Goal: Task Accomplishment & Management: Complete application form

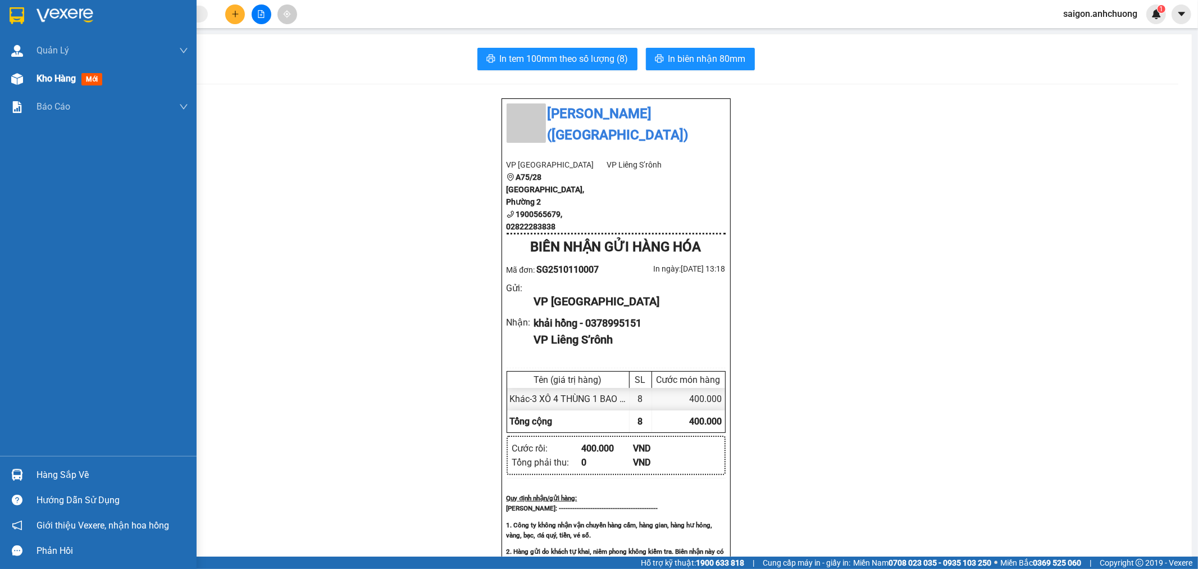
click at [47, 84] on span "Kho hàng" at bounding box center [56, 78] width 39 height 11
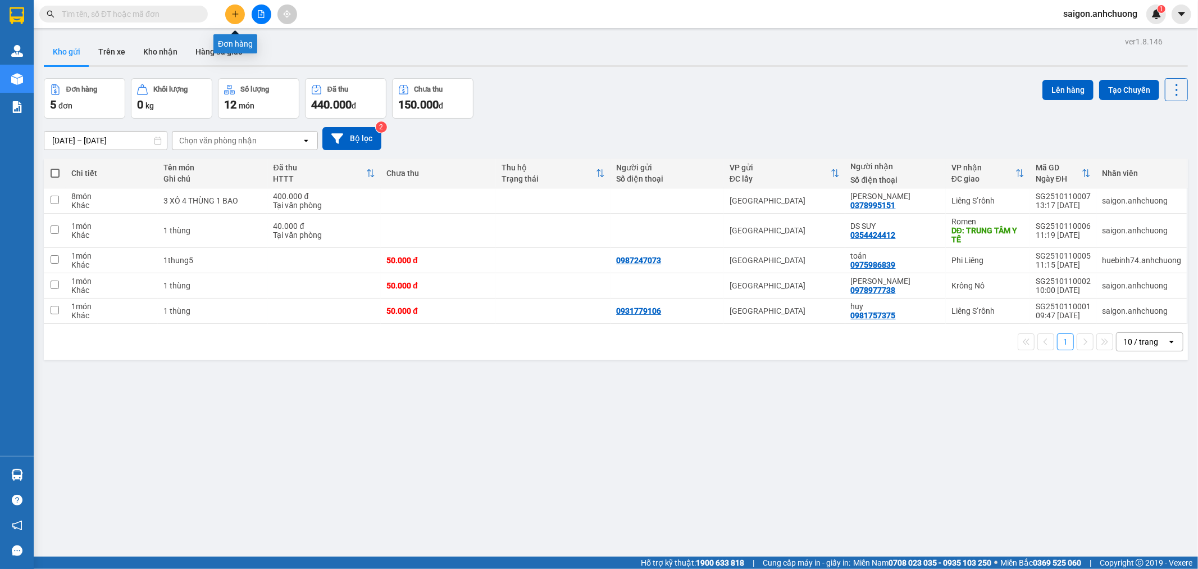
click at [238, 8] on button at bounding box center [235, 14] width 20 height 20
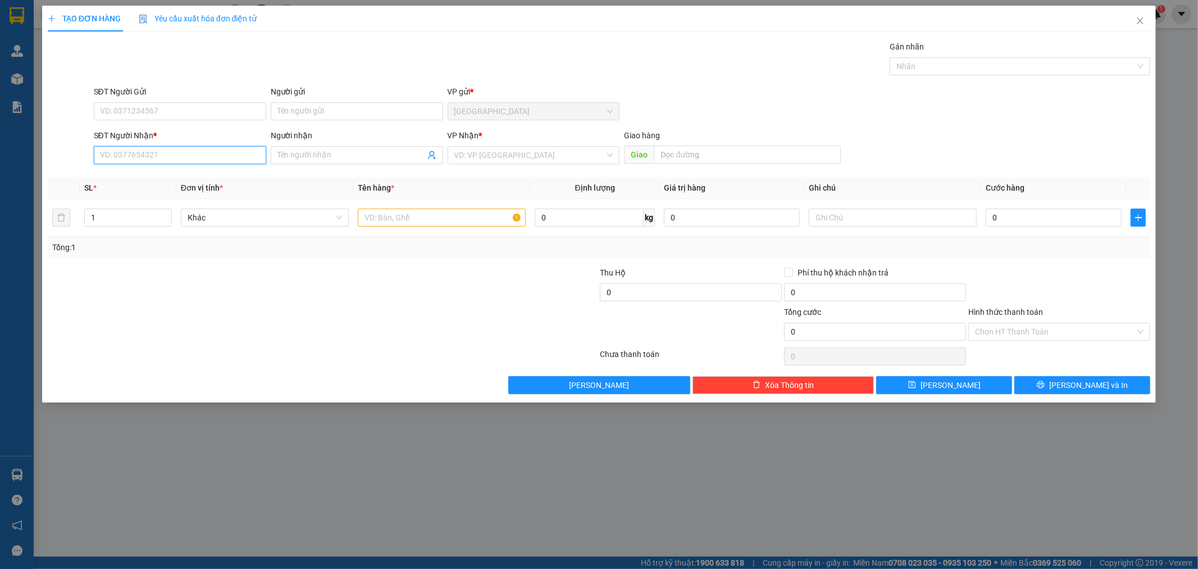
click at [226, 152] on input "SĐT Người Nhận *" at bounding box center [180, 155] width 172 height 18
drag, startPoint x: 162, startPoint y: 182, endPoint x: 165, endPoint y: 175, distance: 7.8
click at [164, 180] on div "0329068179 - thanh" at bounding box center [180, 177] width 159 height 12
type input "0329068179"
type input "thanh"
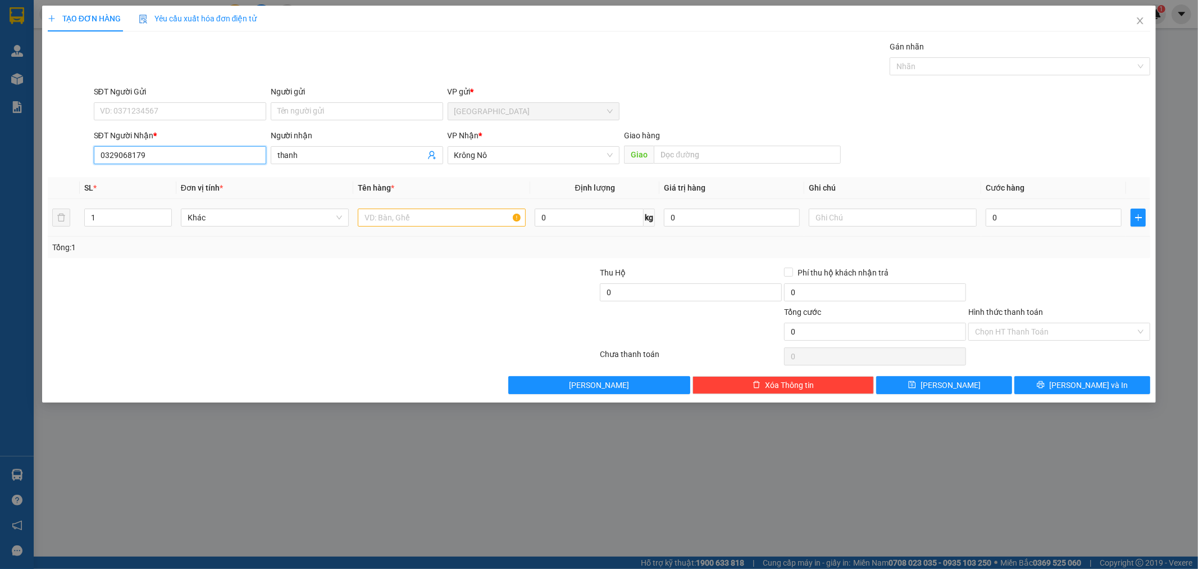
type input "0329068179"
click at [398, 211] on input "text" at bounding box center [442, 217] width 168 height 18
type input "1"
type input "1 thùng xôp"
click at [1025, 212] on input "0" at bounding box center [1054, 217] width 136 height 18
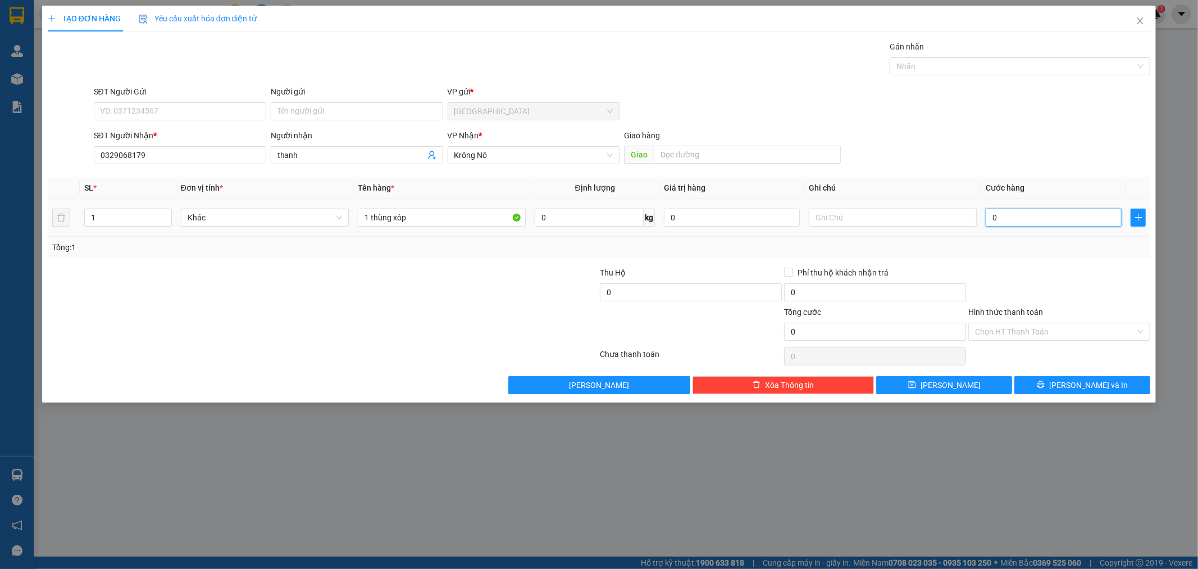
type input "5"
type input "50"
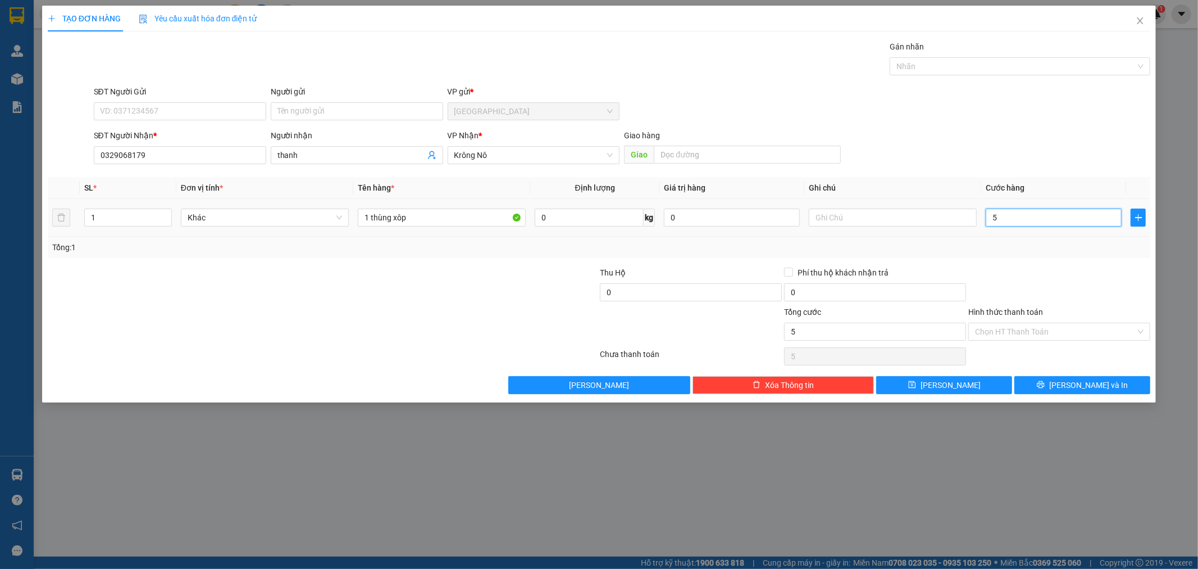
type input "50"
type input "50.000"
click at [1043, 266] on div at bounding box center [1060, 285] width 184 height 39
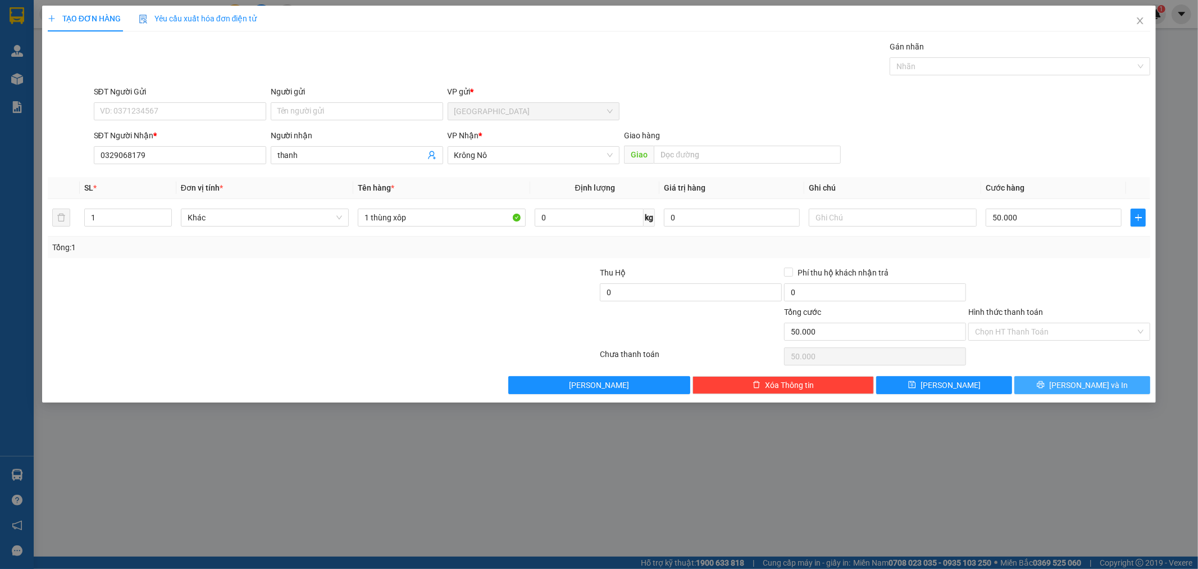
click at [1105, 377] on button "[PERSON_NAME] và In" at bounding box center [1083, 385] width 136 height 18
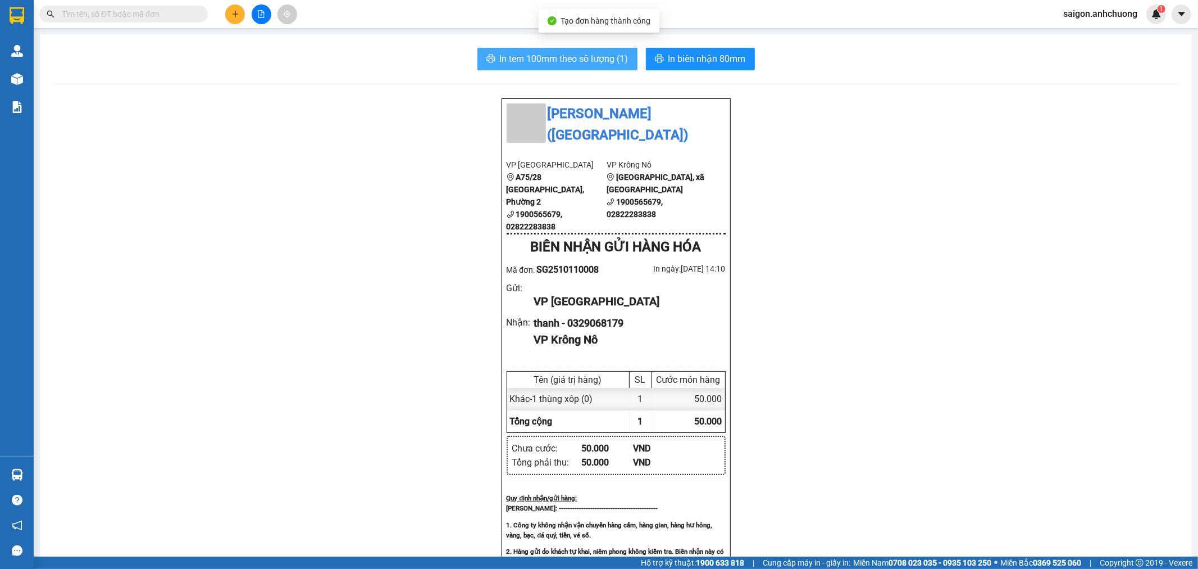
click at [570, 63] on span "In tem 100mm theo số lượng (1)" at bounding box center [564, 59] width 129 height 14
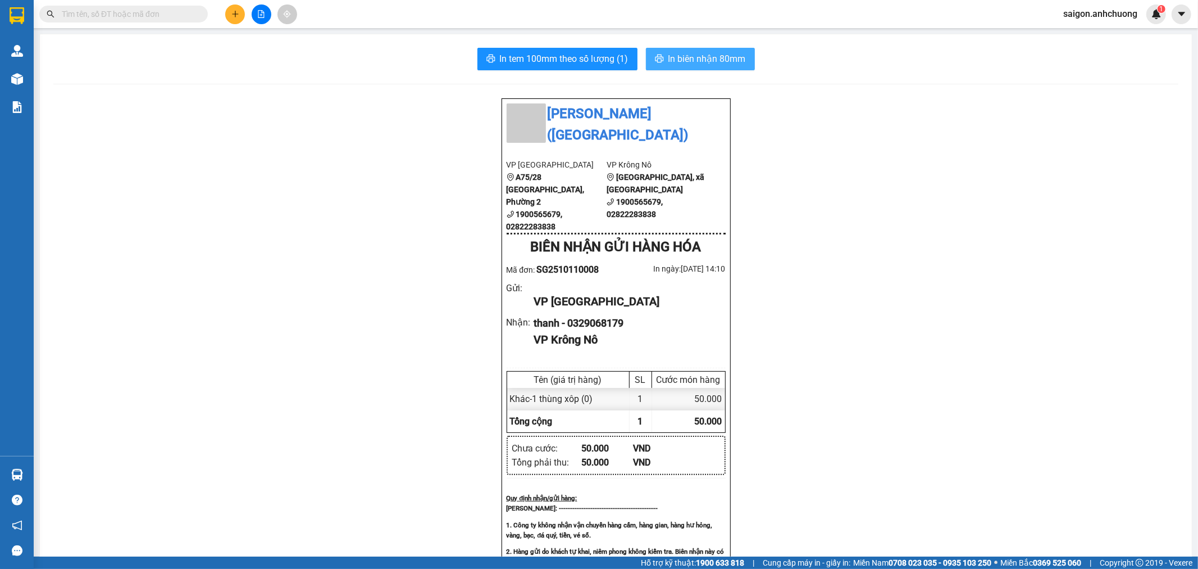
click at [690, 58] on span "In biên nhận 80mm" at bounding box center [708, 59] width 78 height 14
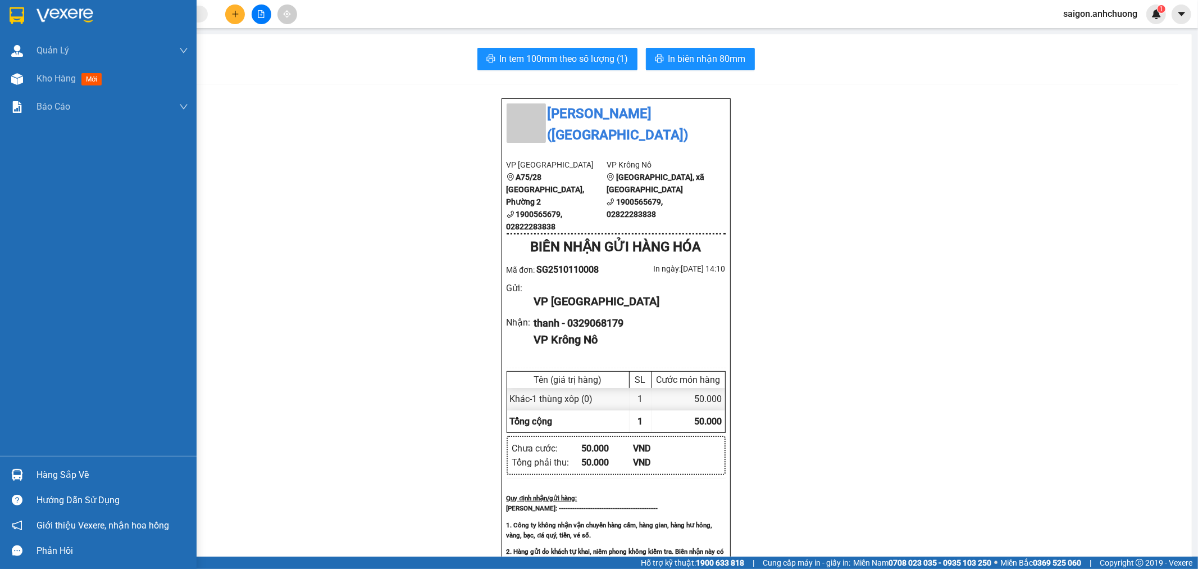
click at [25, 11] on div at bounding box center [17, 16] width 20 height 20
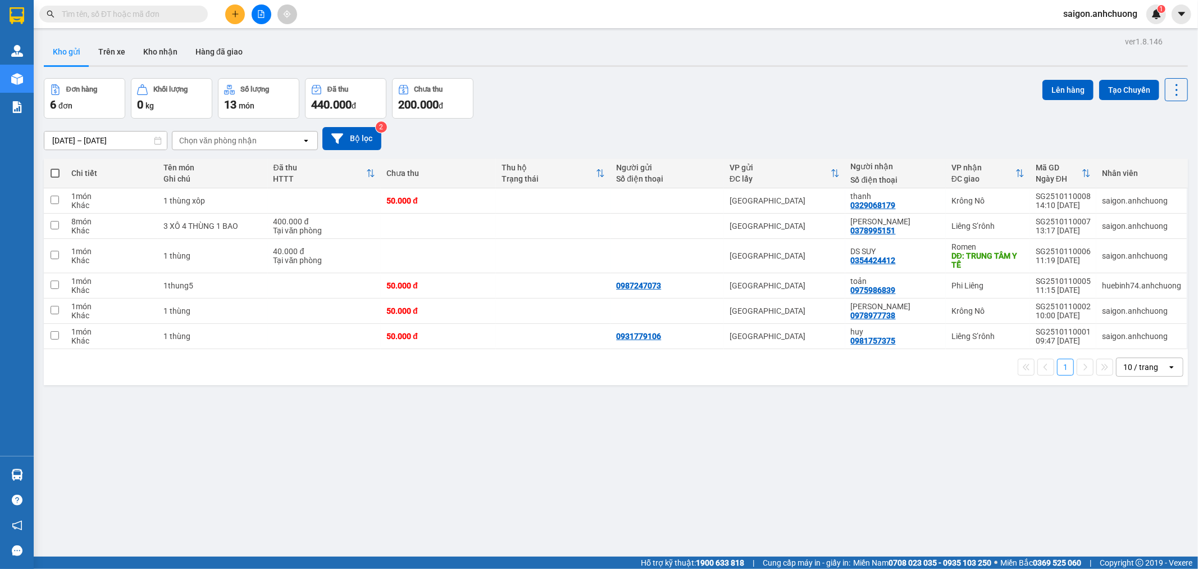
drag, startPoint x: 1165, startPoint y: 366, endPoint x: 1156, endPoint y: 373, distance: 10.5
click at [1168, 366] on icon "open" at bounding box center [1172, 366] width 9 height 9
click at [1141, 371] on div "10 / trang" at bounding box center [1141, 366] width 35 height 11
click at [237, 14] on icon "plus" at bounding box center [235, 13] width 6 height 1
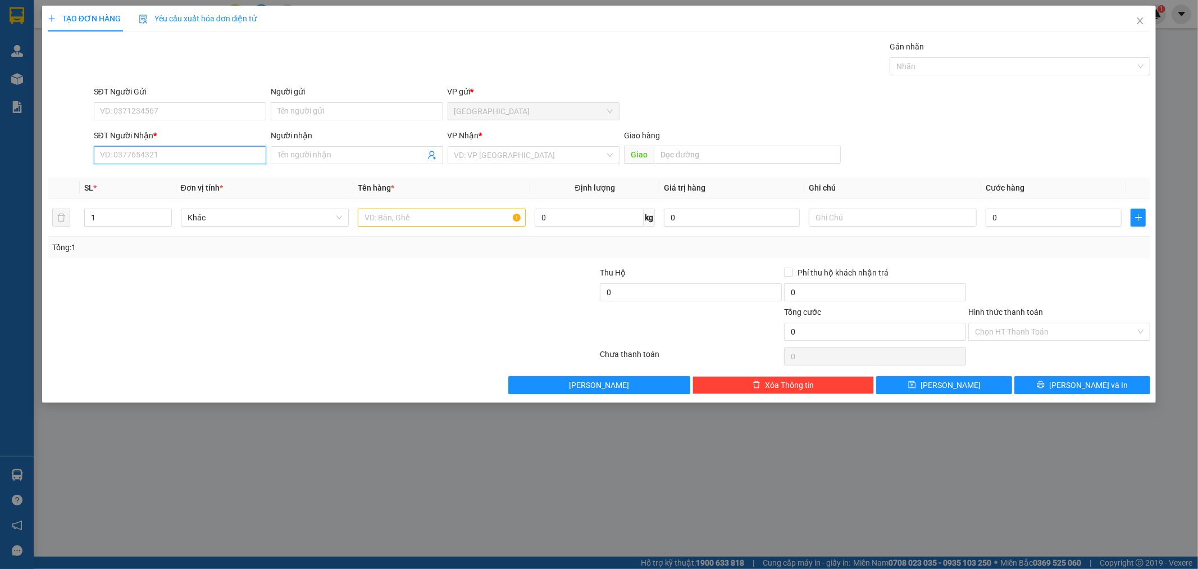
click at [176, 155] on input "SĐT Người Nhận *" at bounding box center [180, 155] width 172 height 18
type input "0868016030"
click at [194, 185] on div "0868016030 - nông nghiệp xanh" at bounding box center [180, 178] width 172 height 18
type input "nông nghiệp xanh"
type input "0868016030"
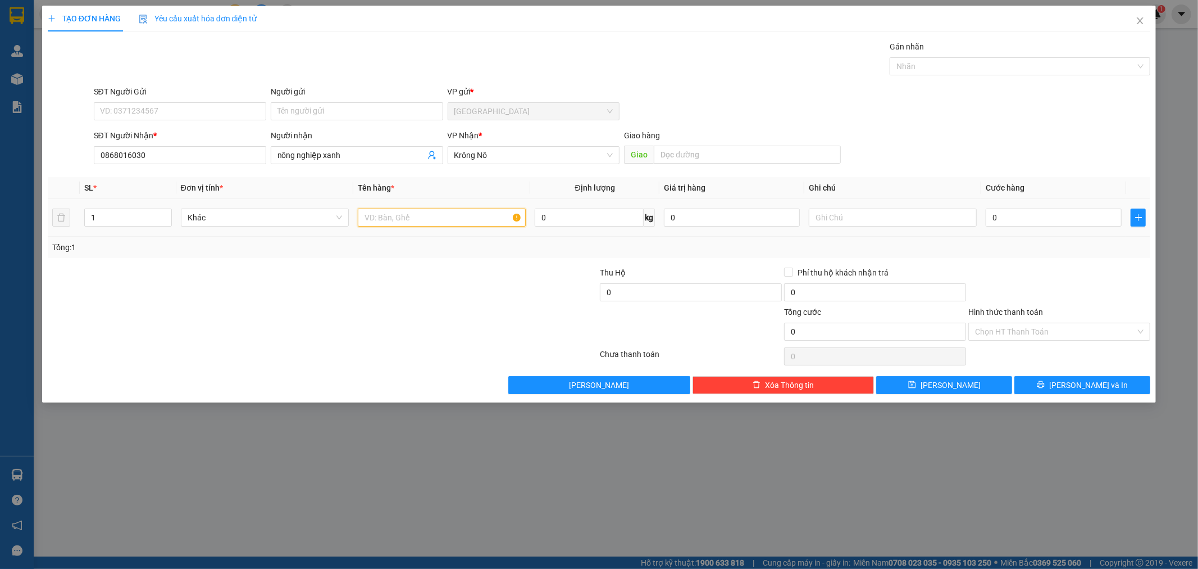
click at [424, 224] on input "text" at bounding box center [442, 217] width 168 height 18
click at [167, 213] on icon "up" at bounding box center [166, 215] width 4 height 4
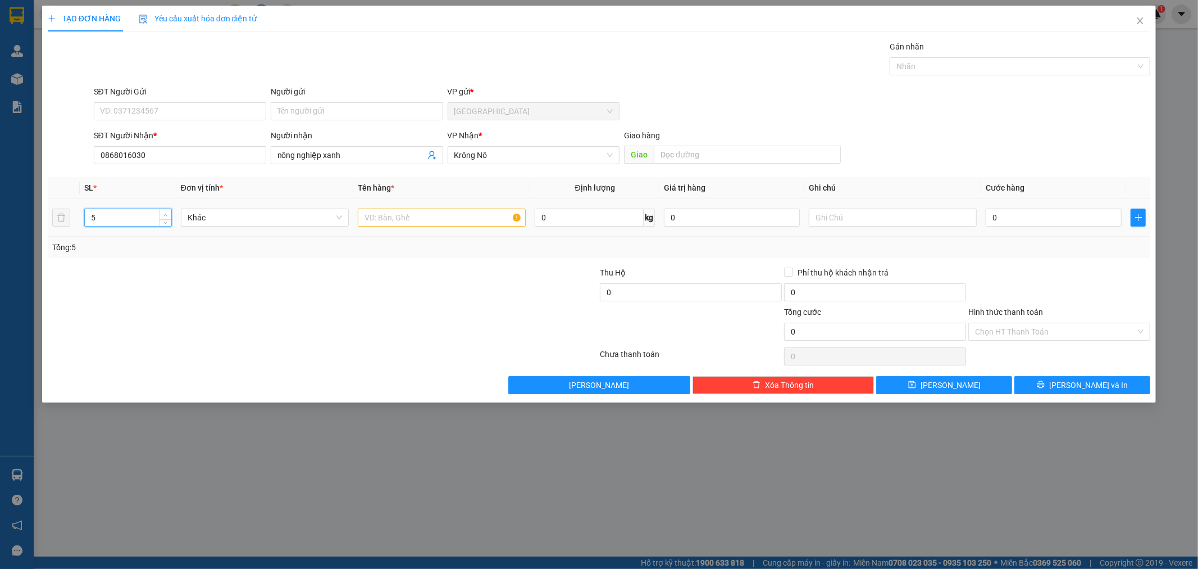
type input "6"
click at [167, 213] on icon "up" at bounding box center [166, 215] width 4 height 4
click at [473, 217] on input "text" at bounding box center [442, 217] width 168 height 18
type input "2"
type input "6 thùng"
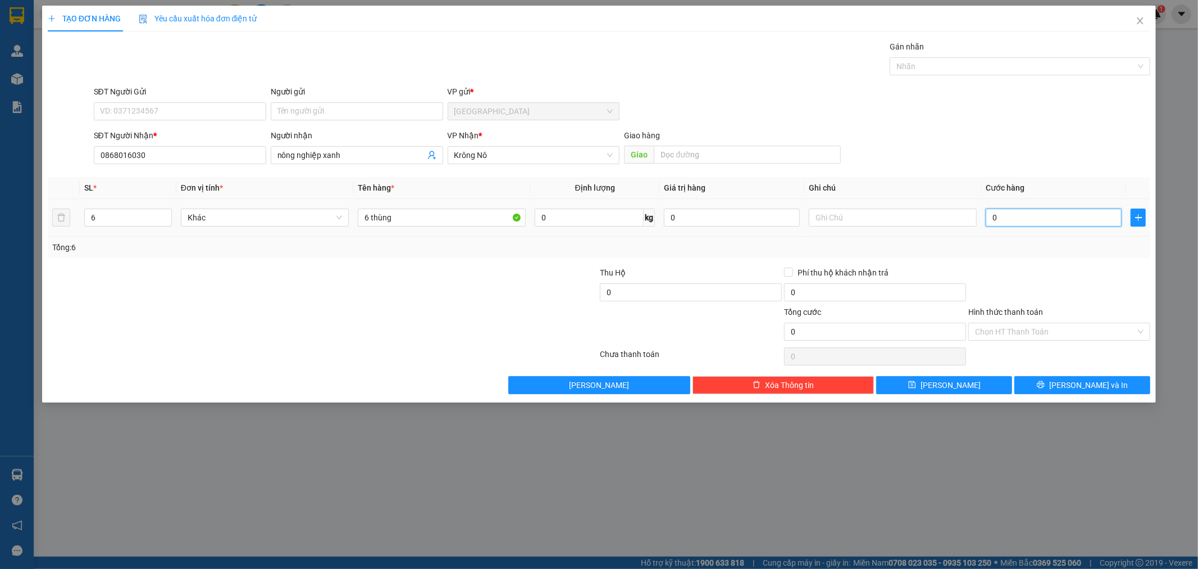
click at [1065, 220] on input "0" at bounding box center [1054, 217] width 136 height 18
type input "3"
type input "30"
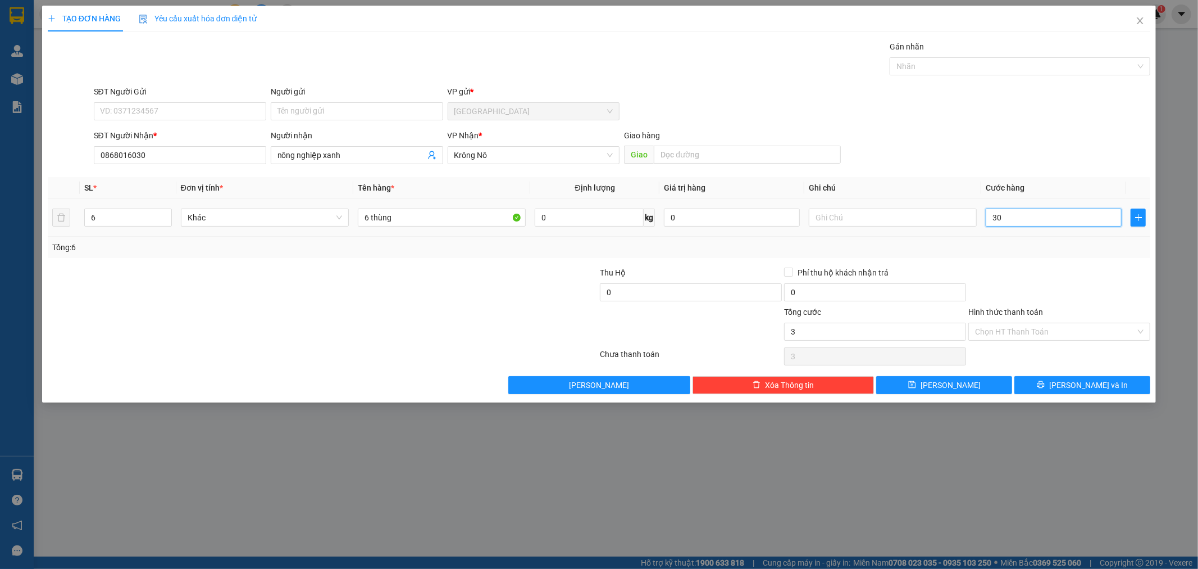
type input "30"
type input "300"
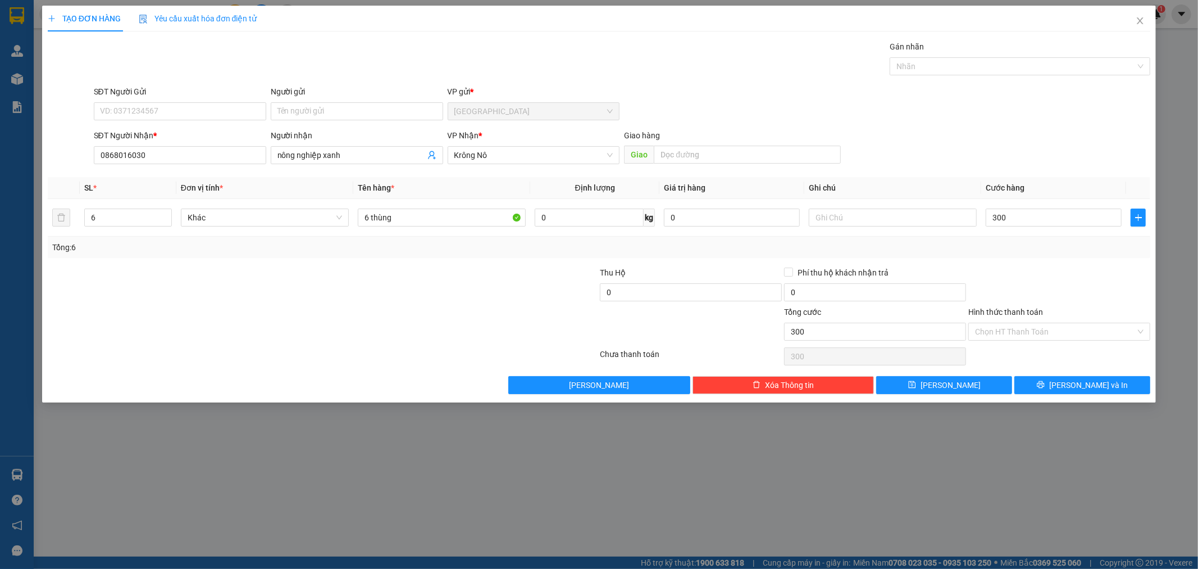
click at [1086, 280] on div at bounding box center [1060, 285] width 184 height 39
type input "300.000"
click at [1043, 334] on input "Hình thức thanh toán" at bounding box center [1055, 331] width 161 height 17
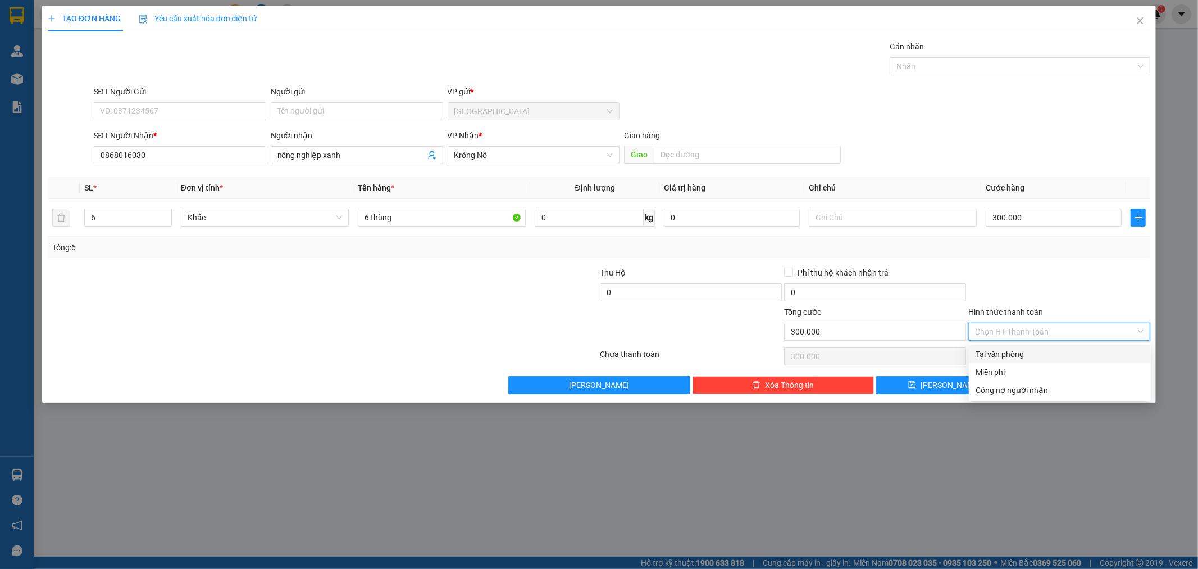
click at [1027, 355] on div "Tại văn phòng" at bounding box center [1060, 354] width 169 height 12
type input "0"
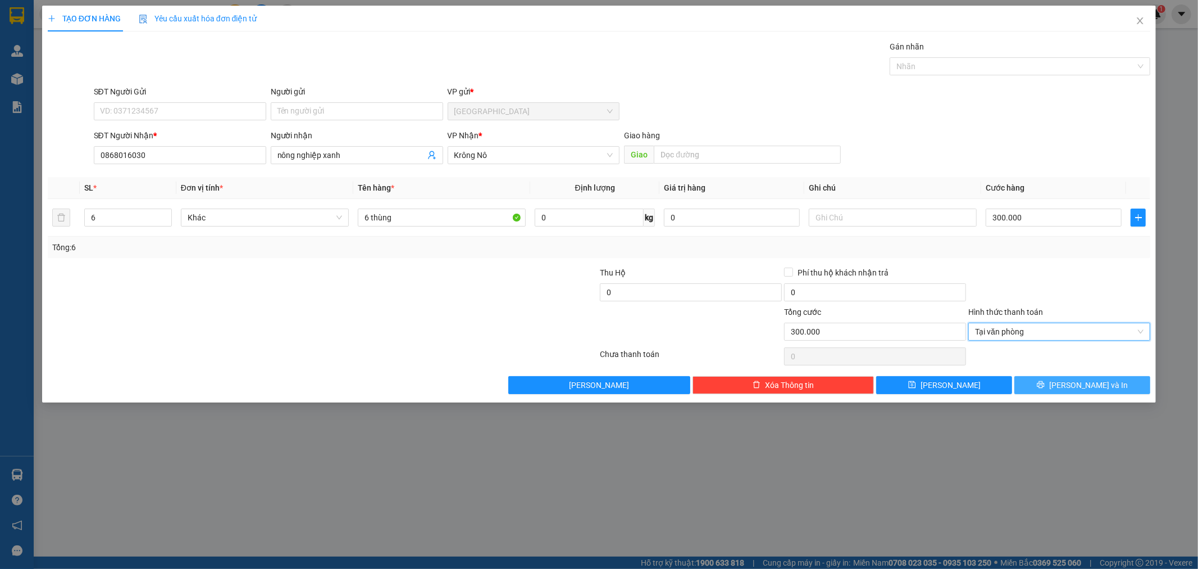
click at [1081, 384] on span "[PERSON_NAME] và In" at bounding box center [1089, 385] width 79 height 12
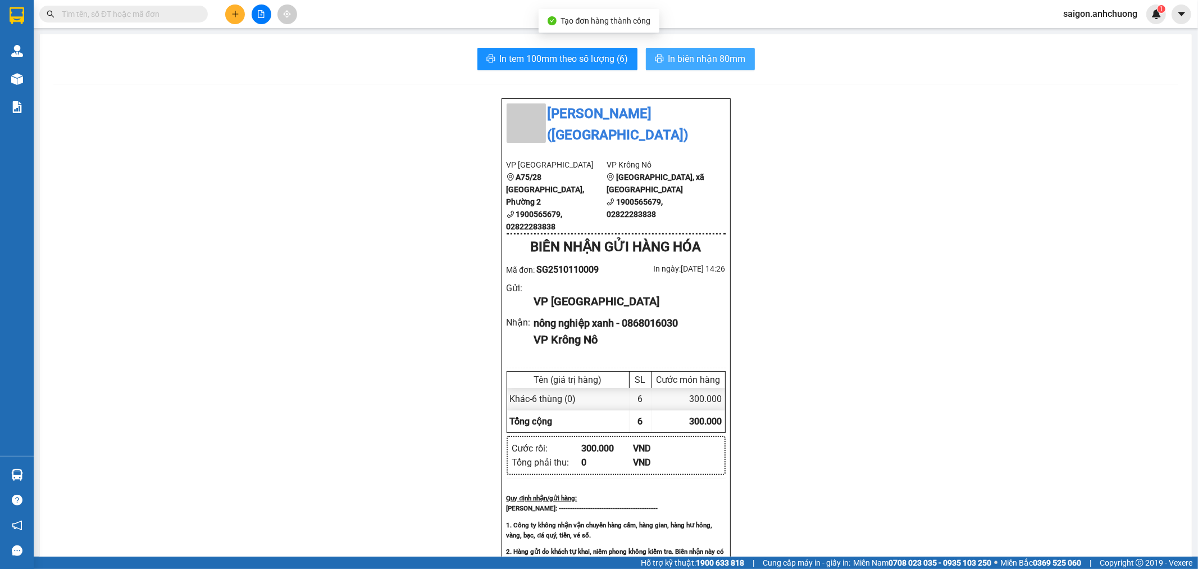
drag, startPoint x: 733, startPoint y: 62, endPoint x: 740, endPoint y: 57, distance: 8.9
click at [735, 61] on span "In biên nhận 80mm" at bounding box center [708, 59] width 78 height 14
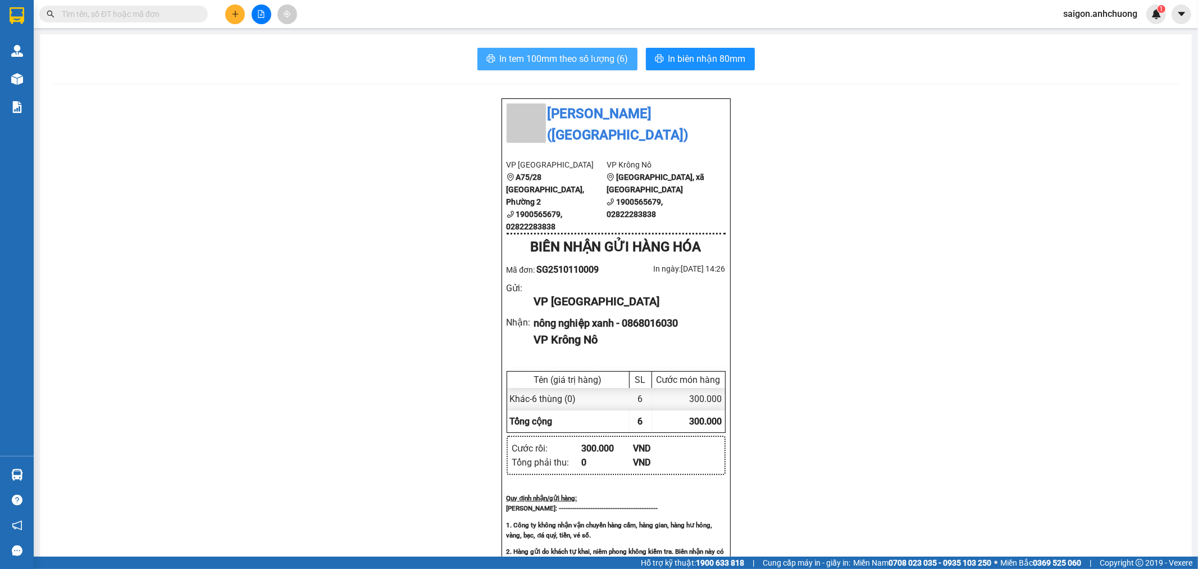
click at [558, 57] on span "In tem 100mm theo số lượng (6)" at bounding box center [564, 59] width 129 height 14
click at [236, 17] on icon "plus" at bounding box center [235, 14] width 8 height 8
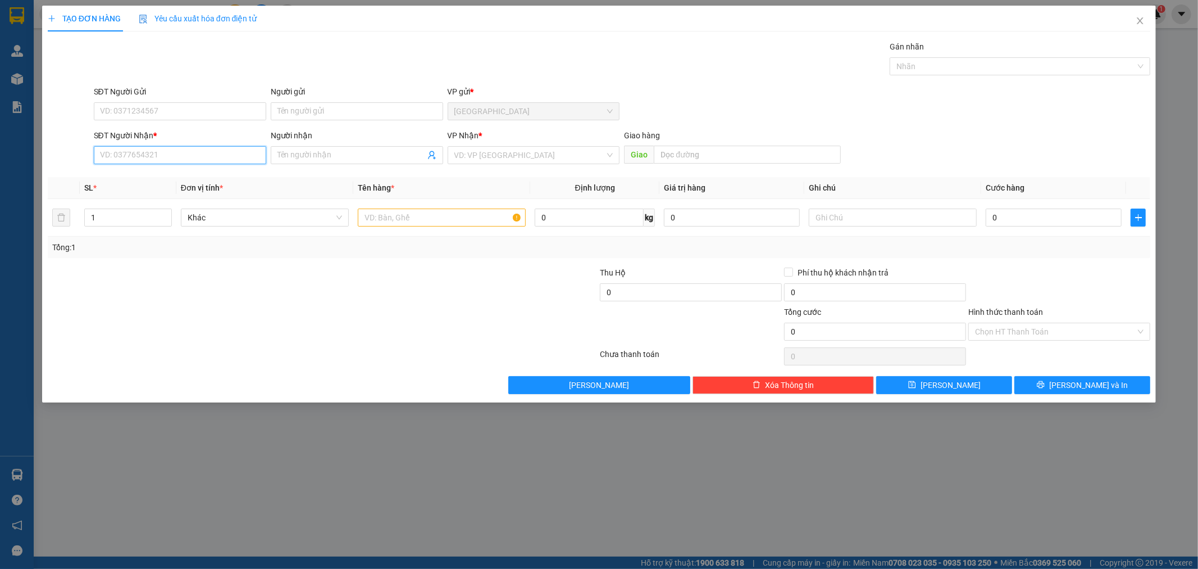
click at [223, 156] on input "SĐT Người Nhận *" at bounding box center [180, 155] width 172 height 18
type input "0345829579"
click at [169, 173] on div "0345829579 - LONG" at bounding box center [180, 177] width 159 height 12
type input "LONG"
type input "0345829579"
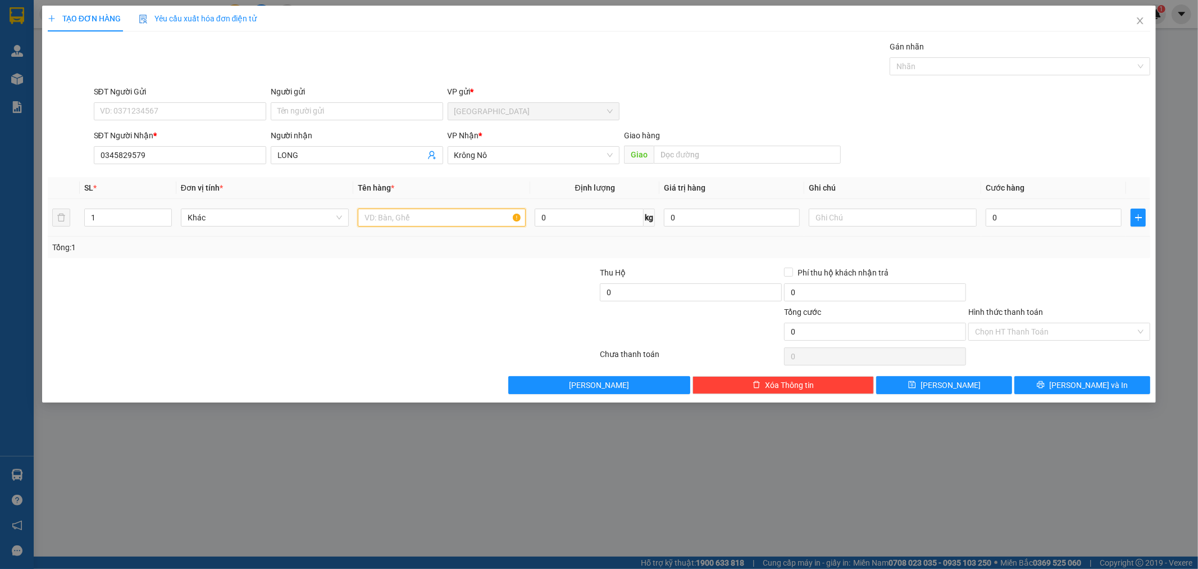
click at [408, 223] on input "text" at bounding box center [442, 217] width 168 height 18
type input "1 kiện bô xe"
click at [1074, 215] on input "0" at bounding box center [1054, 217] width 136 height 18
type input "5"
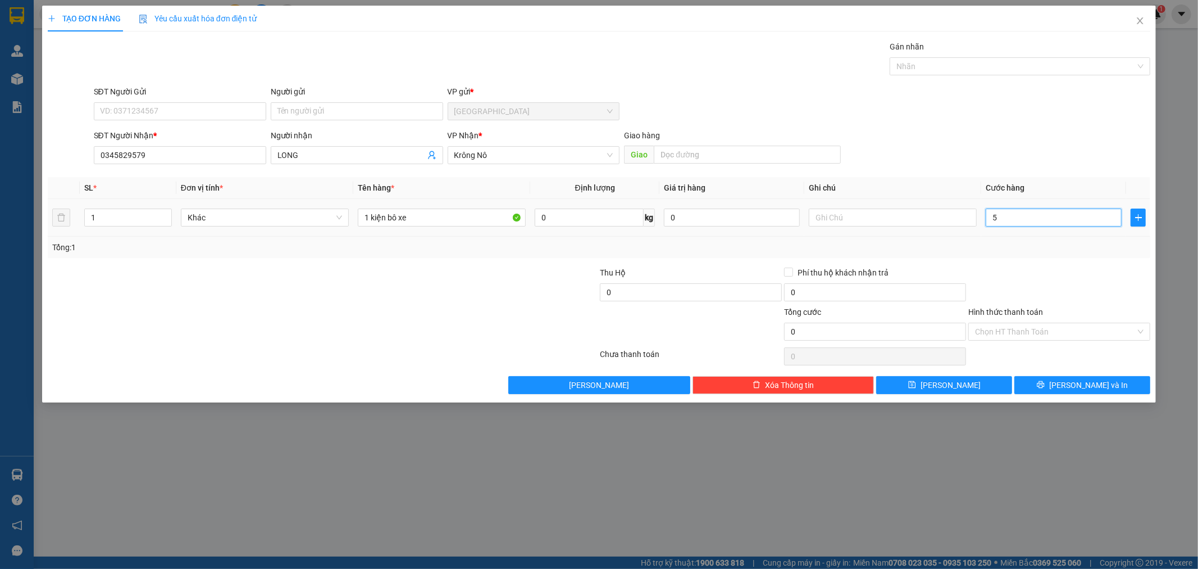
type input "5"
type input "50"
type input "50.000"
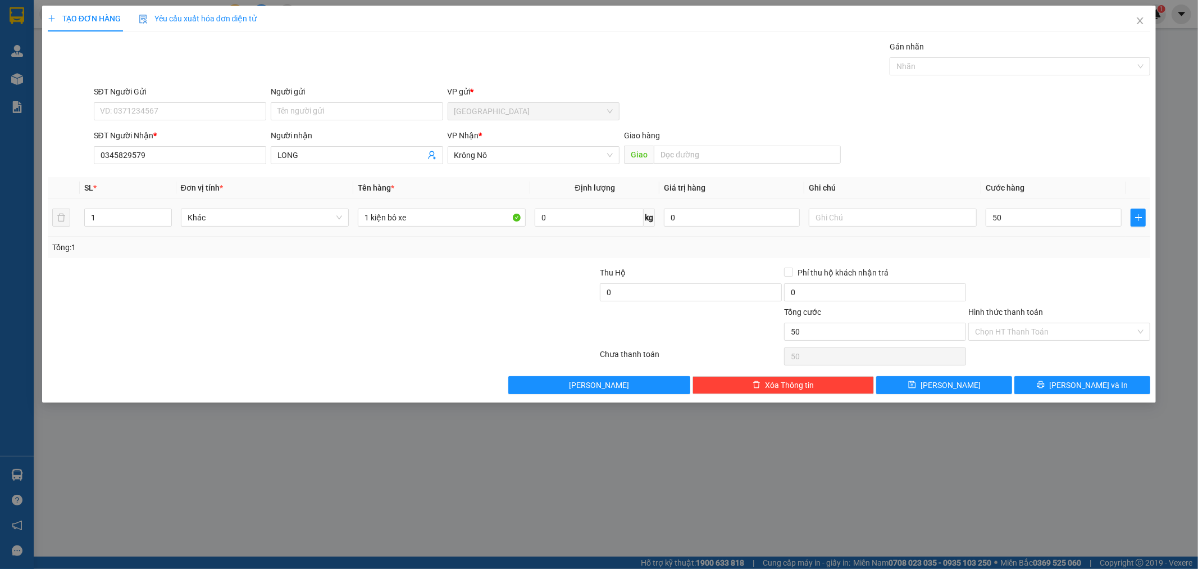
type input "50.000"
click at [1098, 256] on div "Tổng: 1" at bounding box center [600, 247] width 1104 height 21
click at [1080, 383] on span "[PERSON_NAME] và In" at bounding box center [1089, 385] width 79 height 12
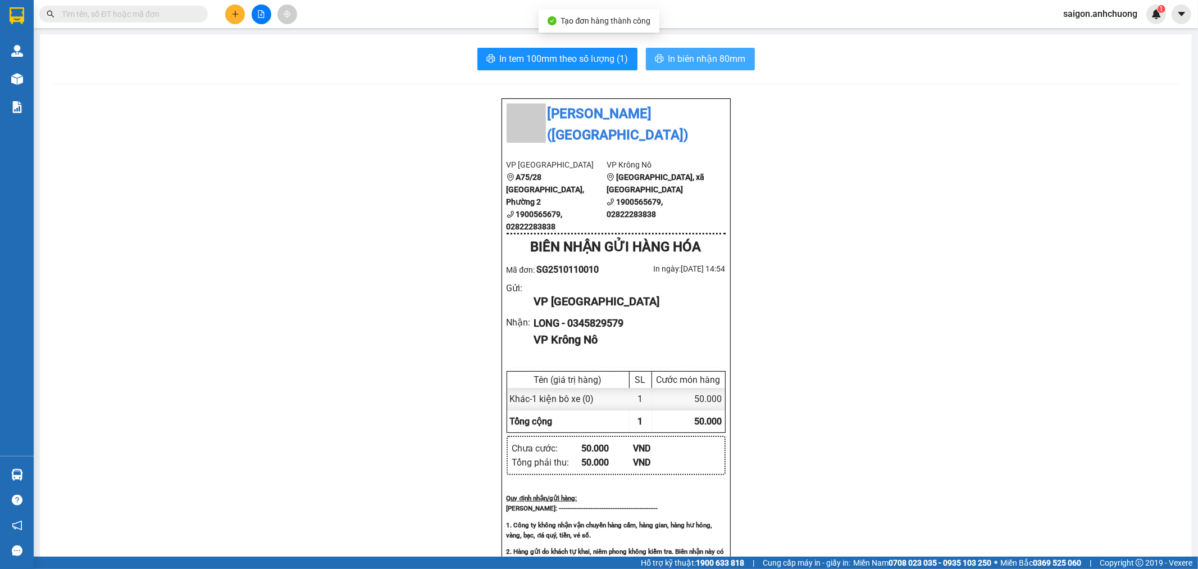
click at [706, 55] on span "In biên nhận 80mm" at bounding box center [708, 59] width 78 height 14
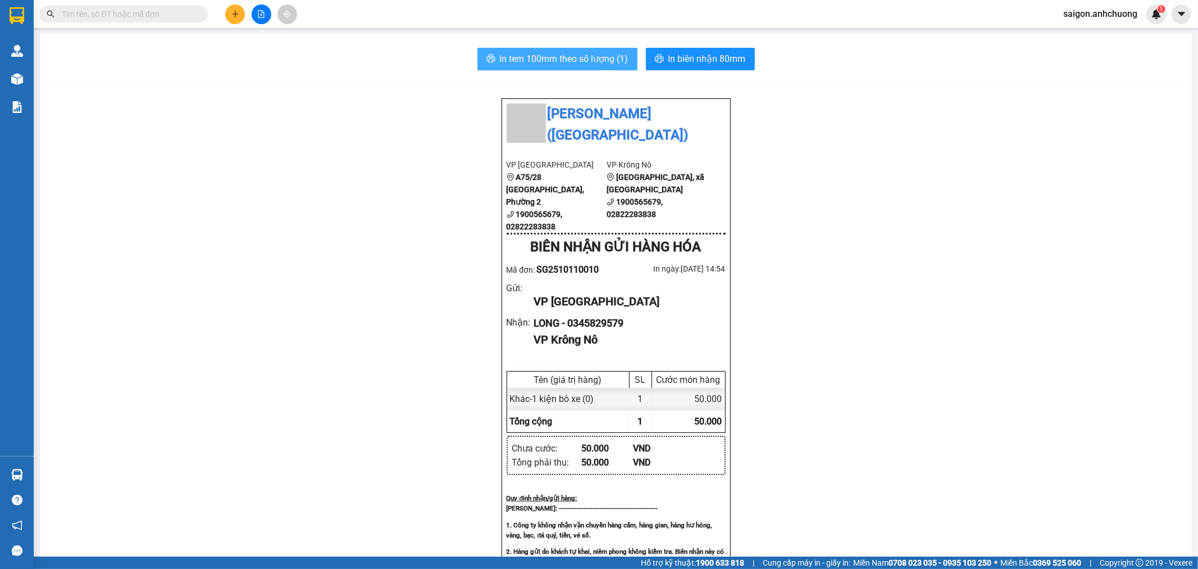
click at [596, 54] on span "In tem 100mm theo số lượng (1)" at bounding box center [564, 59] width 129 height 14
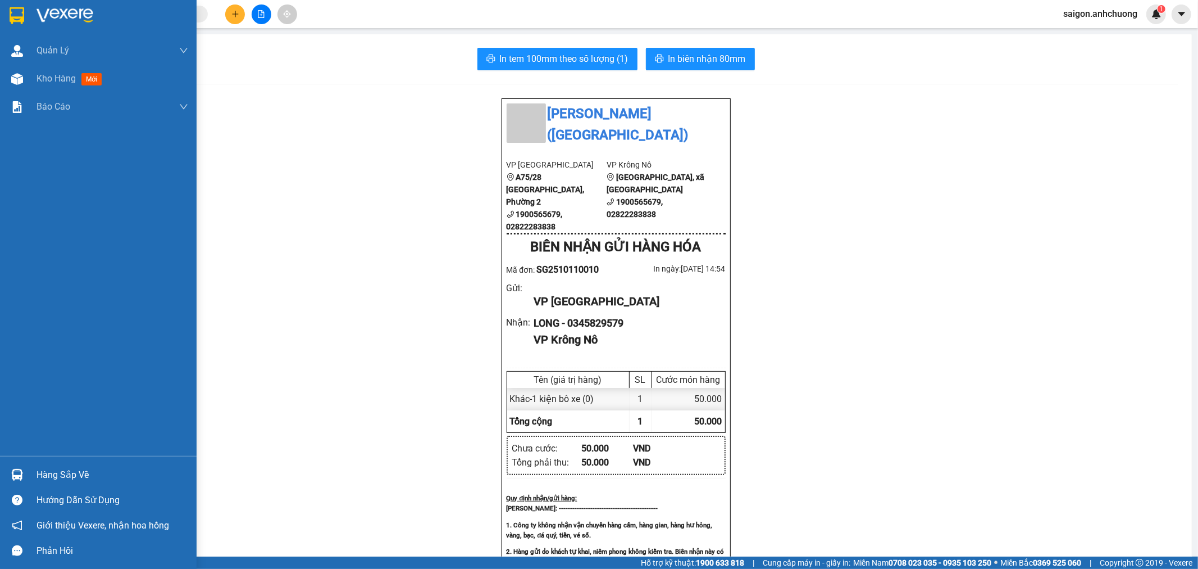
click at [51, 6] on div at bounding box center [98, 18] width 197 height 37
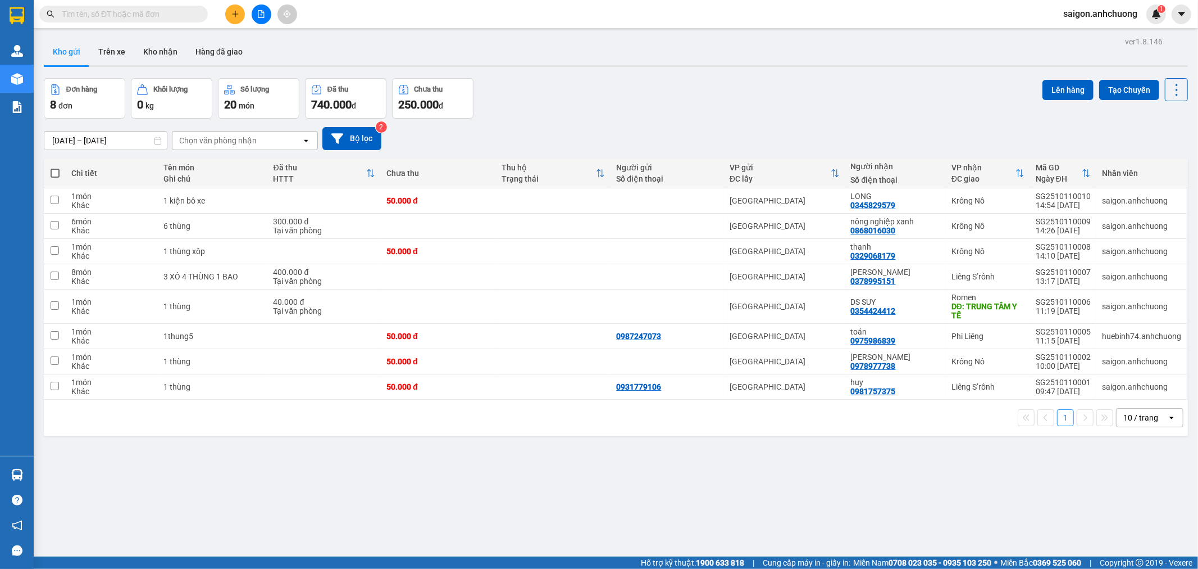
click at [233, 15] on icon "plus" at bounding box center [235, 14] width 8 height 8
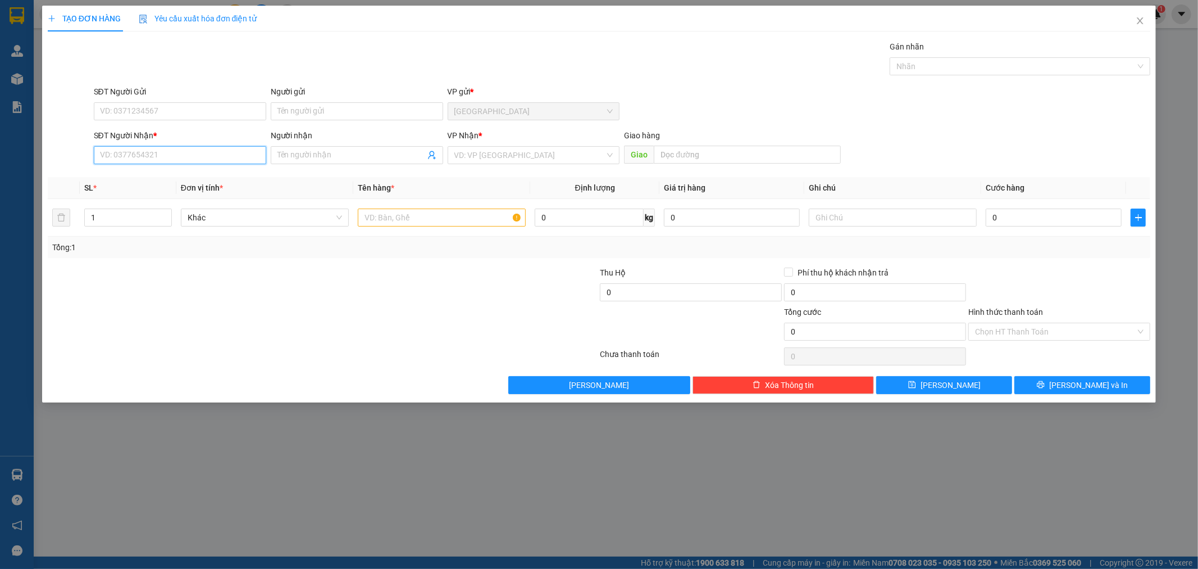
click at [178, 155] on input "SĐT Người Nhận *" at bounding box center [180, 155] width 172 height 18
type input "0345531884"
click at [211, 169] on div "0345531884 - [PERSON_NAME]" at bounding box center [180, 178] width 172 height 18
type input "[PERSON_NAME]"
click at [270, 220] on span "Khác" at bounding box center [265, 217] width 155 height 17
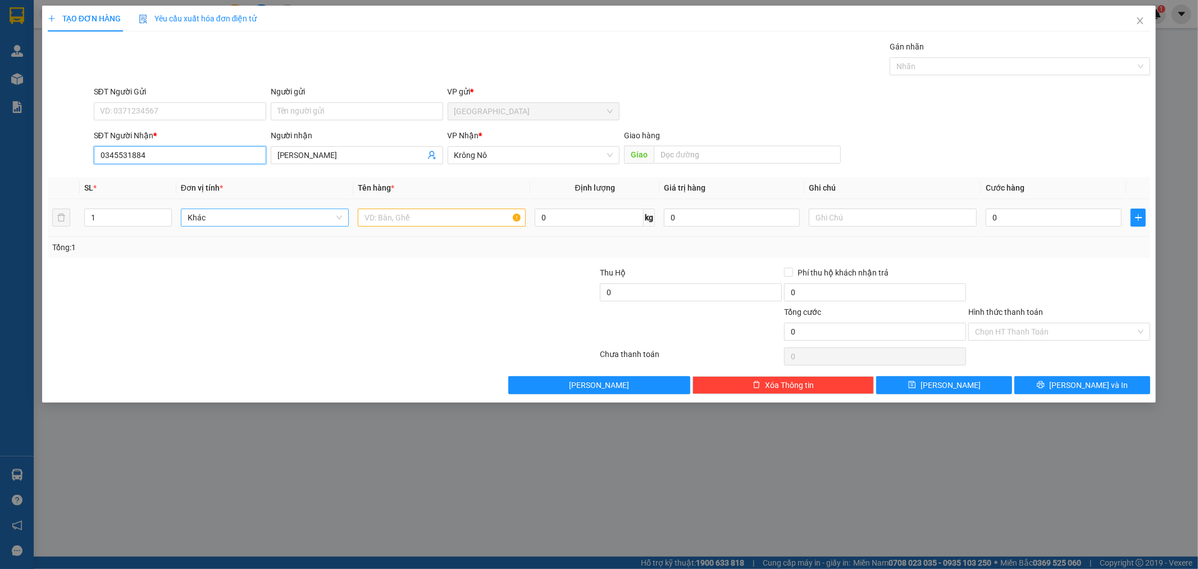
type input "0345531884"
drag, startPoint x: 438, startPoint y: 218, endPoint x: 461, endPoint y: 196, distance: 32.2
click at [444, 212] on input "text" at bounding box center [442, 217] width 168 height 18
type input "1 thùng xốp"
click at [1042, 215] on input "0" at bounding box center [1054, 217] width 136 height 18
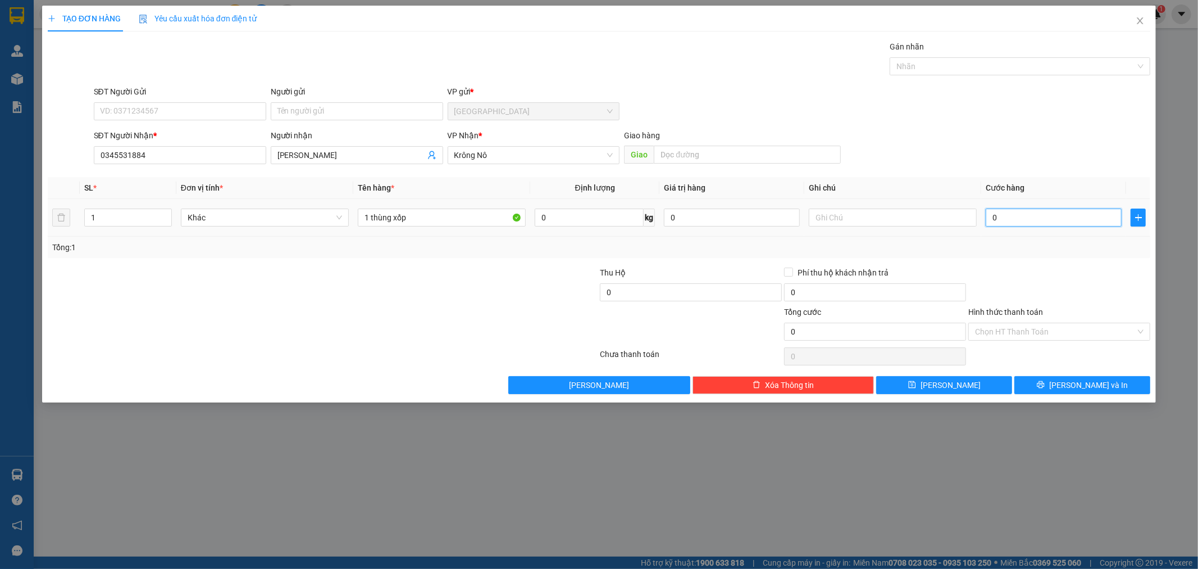
type input "6"
type input "60"
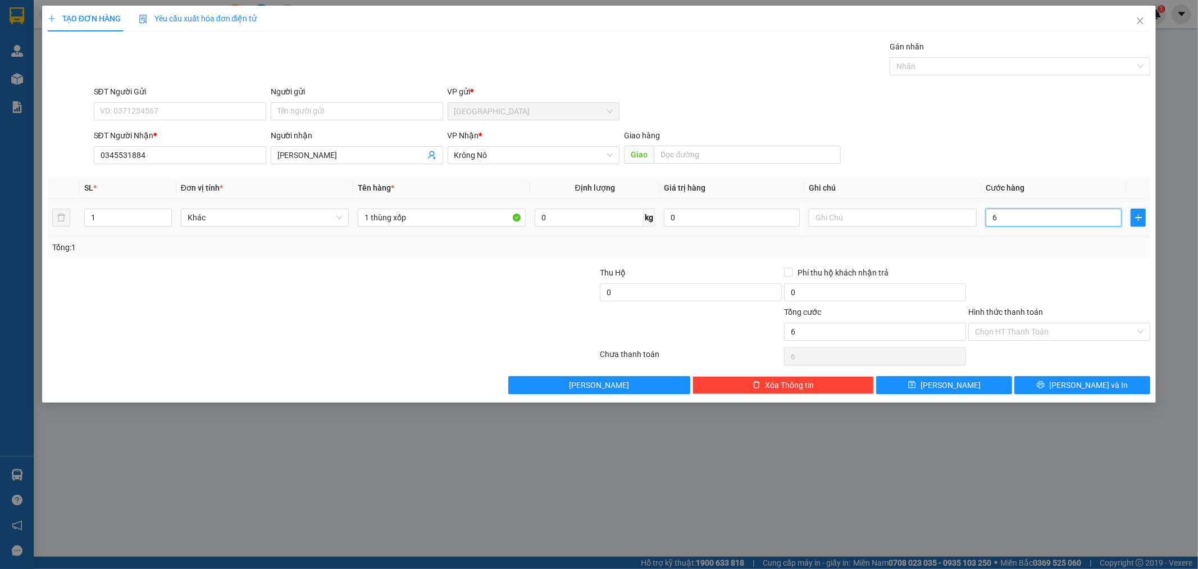
type input "60"
type input "60.000"
drag, startPoint x: 1056, startPoint y: 250, endPoint x: 1071, endPoint y: 256, distance: 15.9
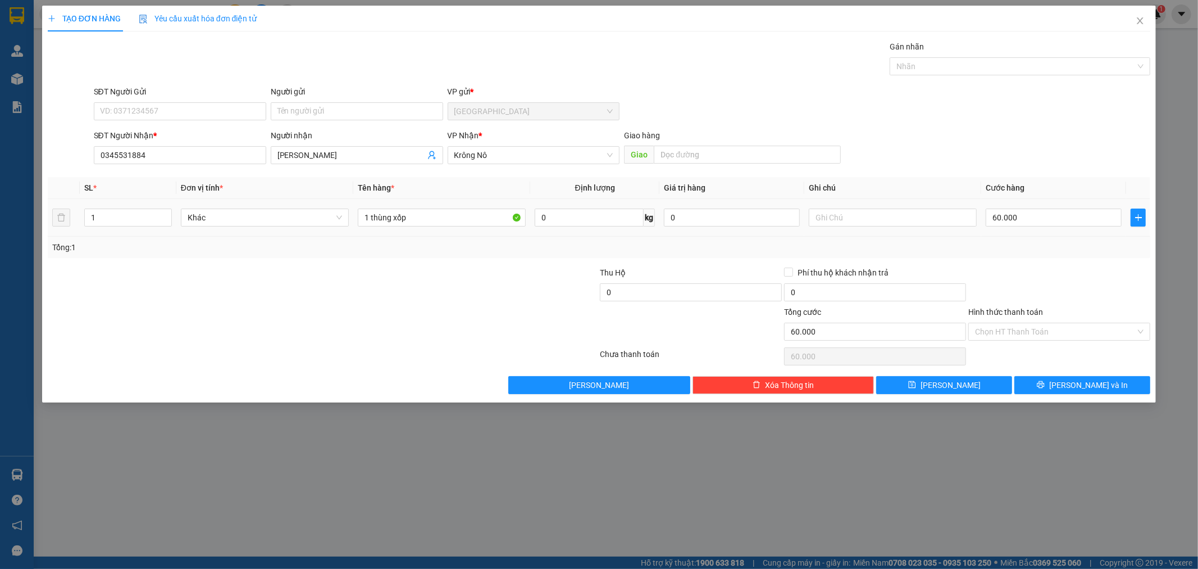
click at [1061, 253] on div "Tổng: 1" at bounding box center [599, 247] width 1095 height 12
click at [1046, 373] on div "Transit Pickup Surcharge Ids Transit Deliver Surcharge Ids Transit Deliver Surc…" at bounding box center [600, 216] width 1104 height 353
click at [1051, 383] on button "[PERSON_NAME] và In" at bounding box center [1083, 385] width 136 height 18
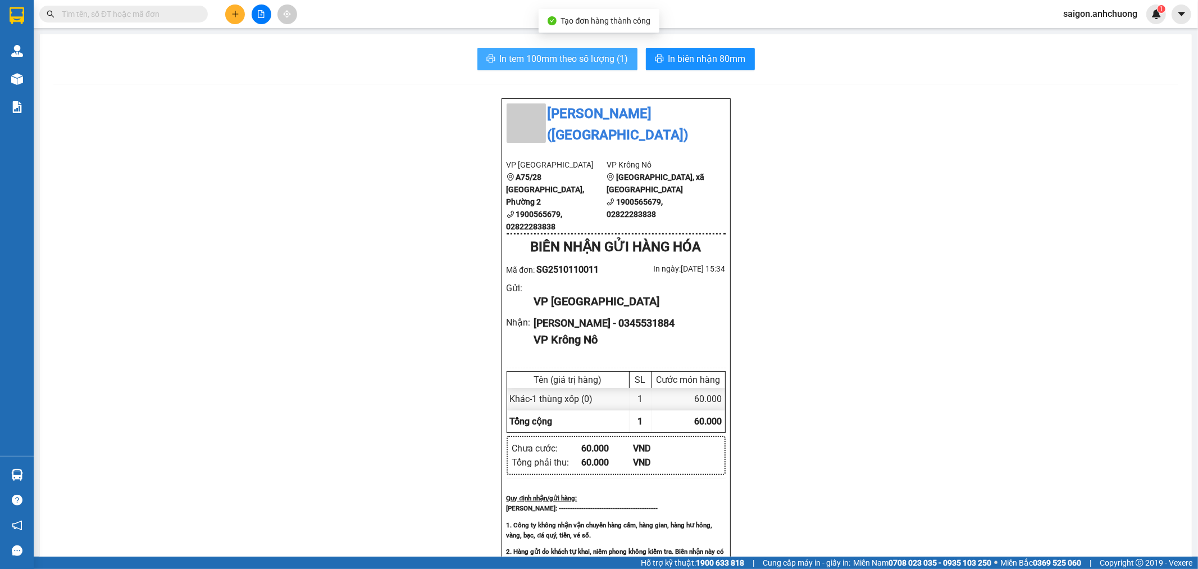
click at [552, 57] on span "In tem 100mm theo số lượng (1)" at bounding box center [564, 59] width 129 height 14
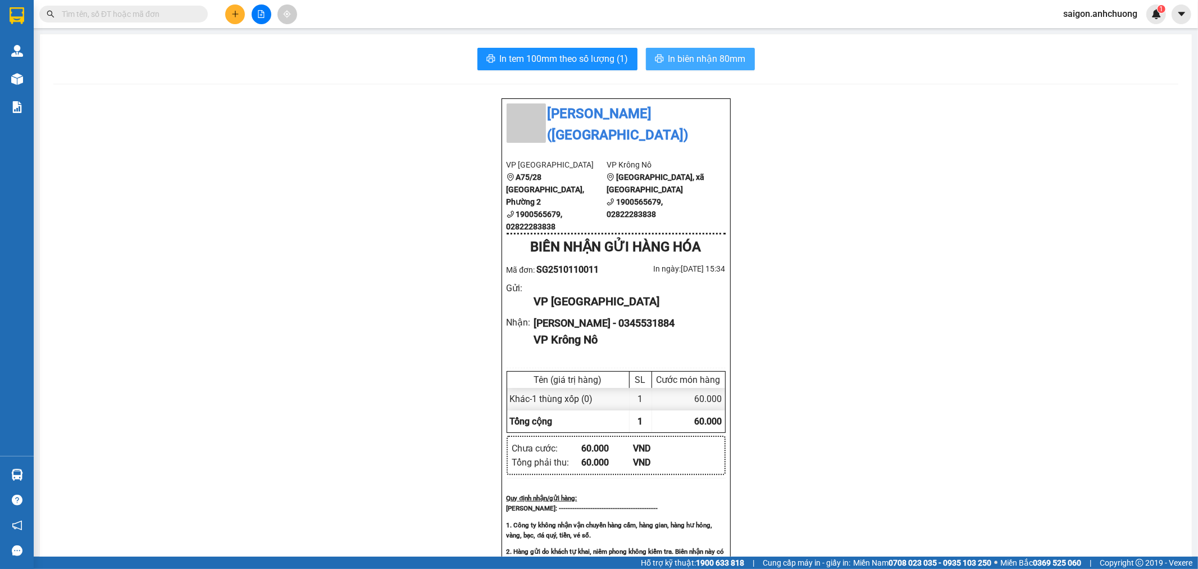
click at [700, 57] on span "In biên nhận 80mm" at bounding box center [708, 59] width 78 height 14
click at [236, 12] on icon "plus" at bounding box center [235, 14] width 8 height 8
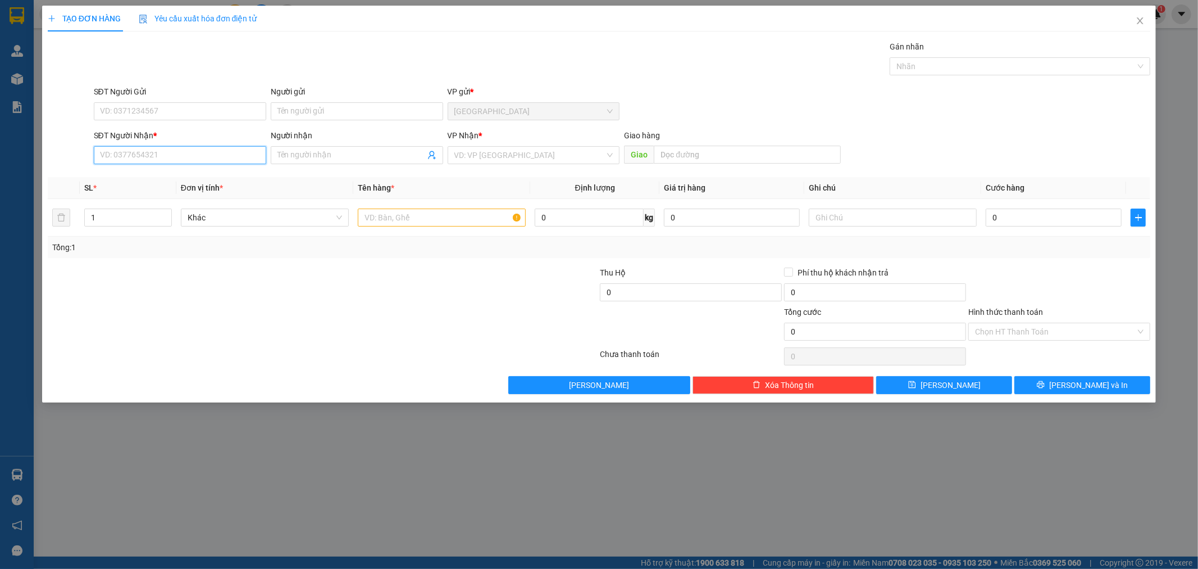
click at [219, 151] on input "SĐT Người Nhận *" at bounding box center [180, 155] width 172 height 18
type input "0911070825"
click at [209, 178] on div "0911070825 - [PERSON_NAME]" at bounding box center [180, 177] width 159 height 12
type input "[PERSON_NAME]"
type input "0911070825"
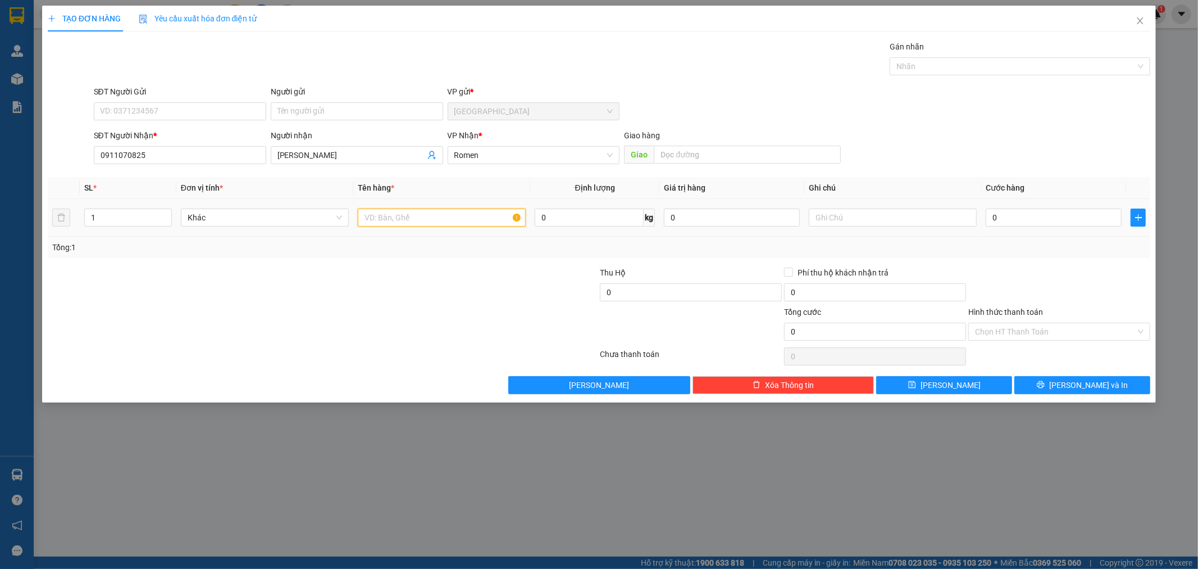
click at [414, 226] on input "text" at bounding box center [442, 217] width 168 height 18
click at [414, 212] on input "text" at bounding box center [442, 217] width 168 height 18
type input "2 bao"
type input "2"
click at [167, 212] on span "up" at bounding box center [165, 214] width 7 height 7
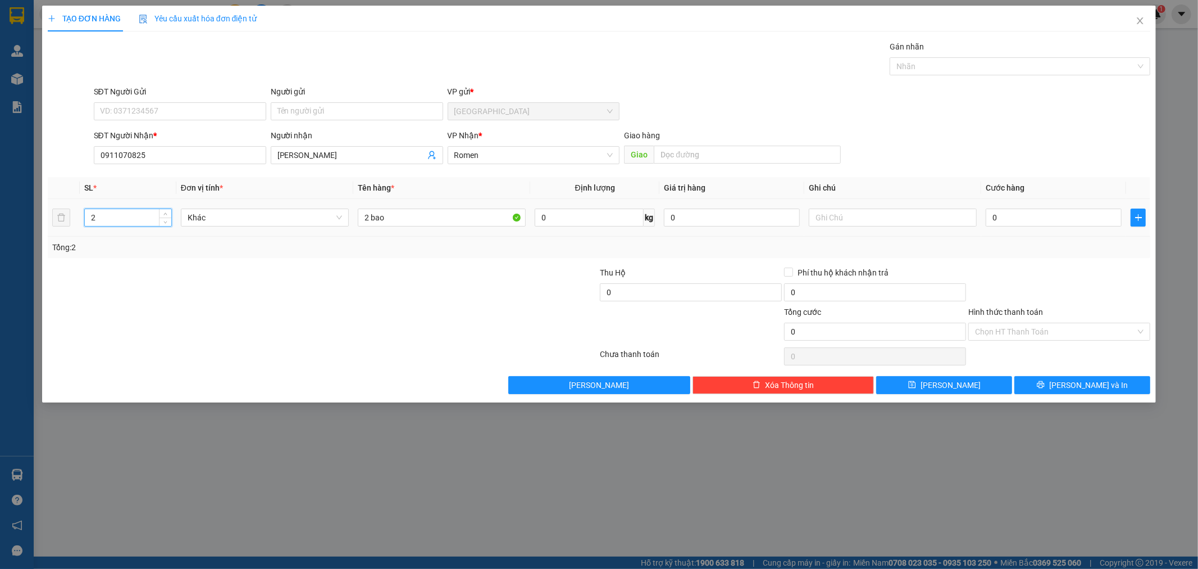
click at [1032, 205] on td "0" at bounding box center [1054, 218] width 145 height 38
type input "14"
type input "140"
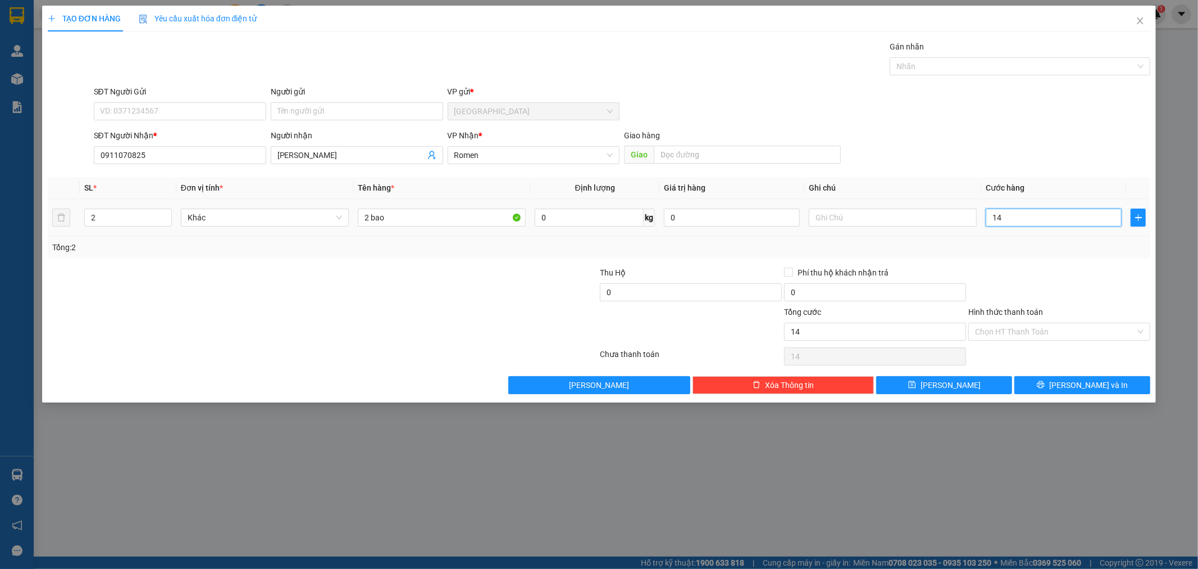
type input "140"
type input "1.400"
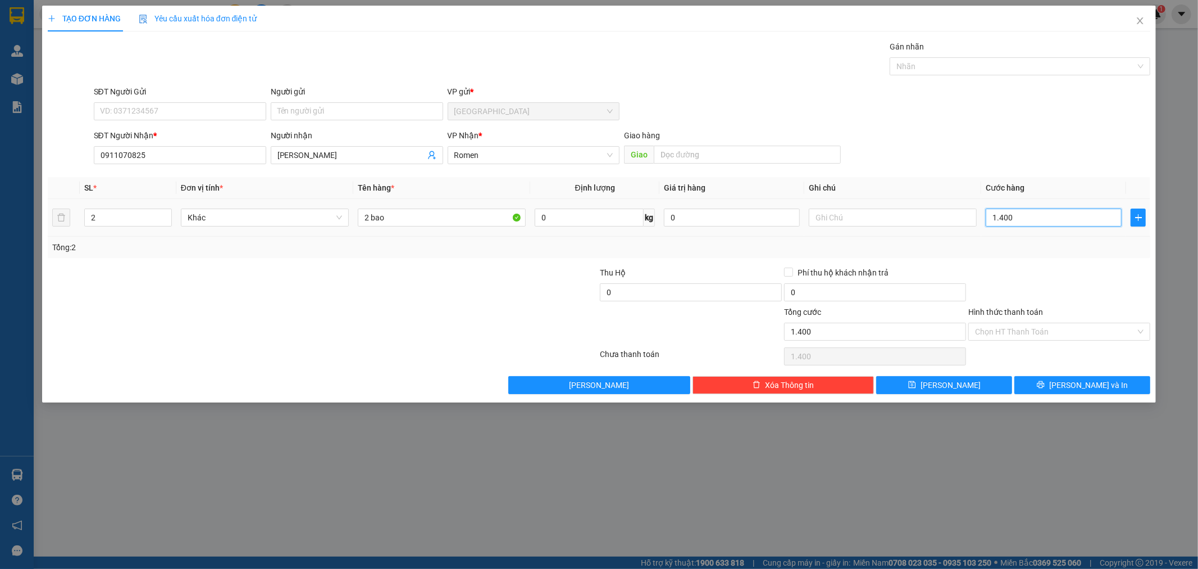
type input "140"
type input "14"
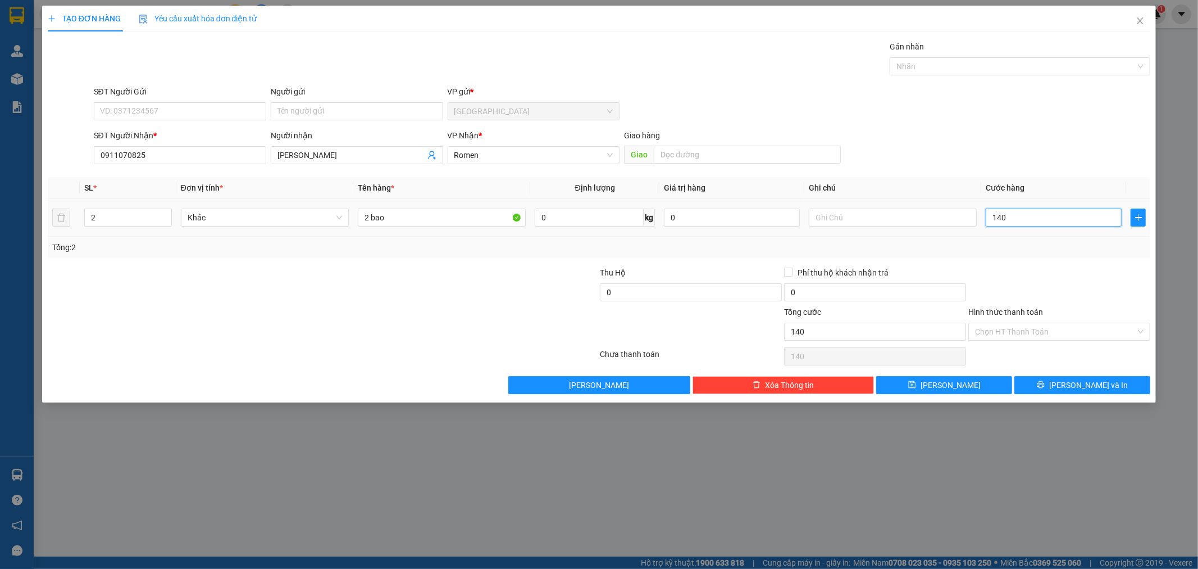
type input "14"
type input "1"
type input "0"
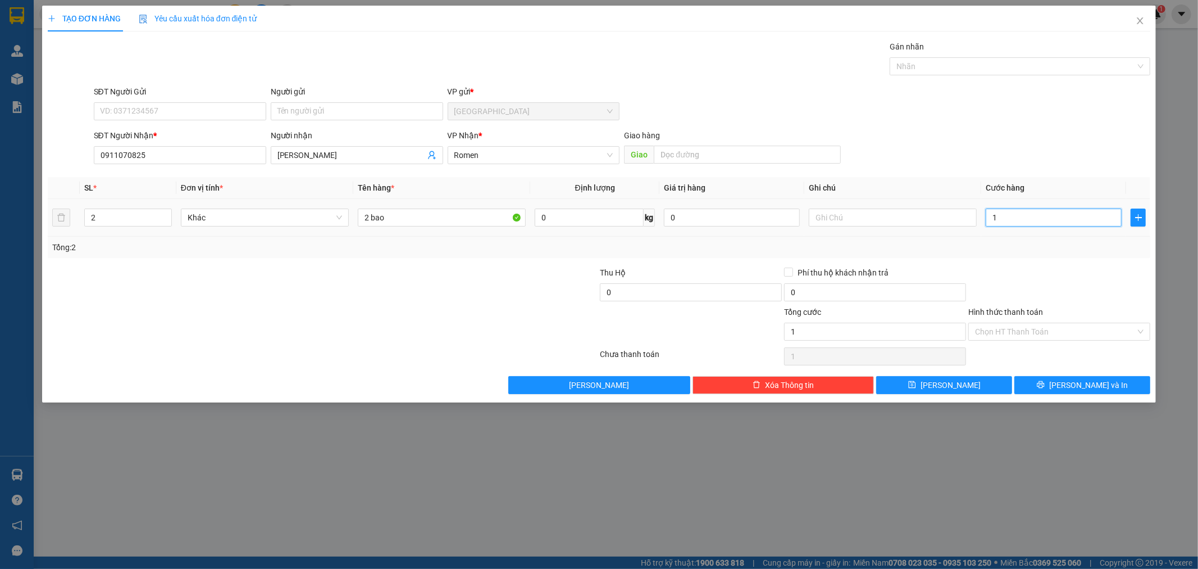
type input "0"
type input "01"
type input "1"
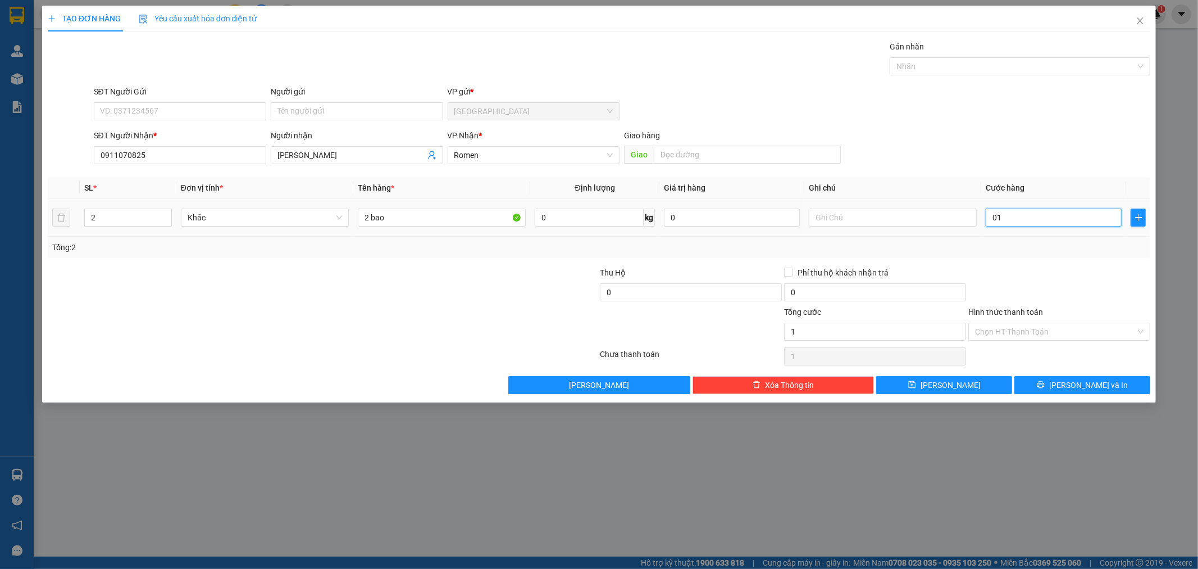
type input "010"
type input "10"
type input "0.100"
type input "100"
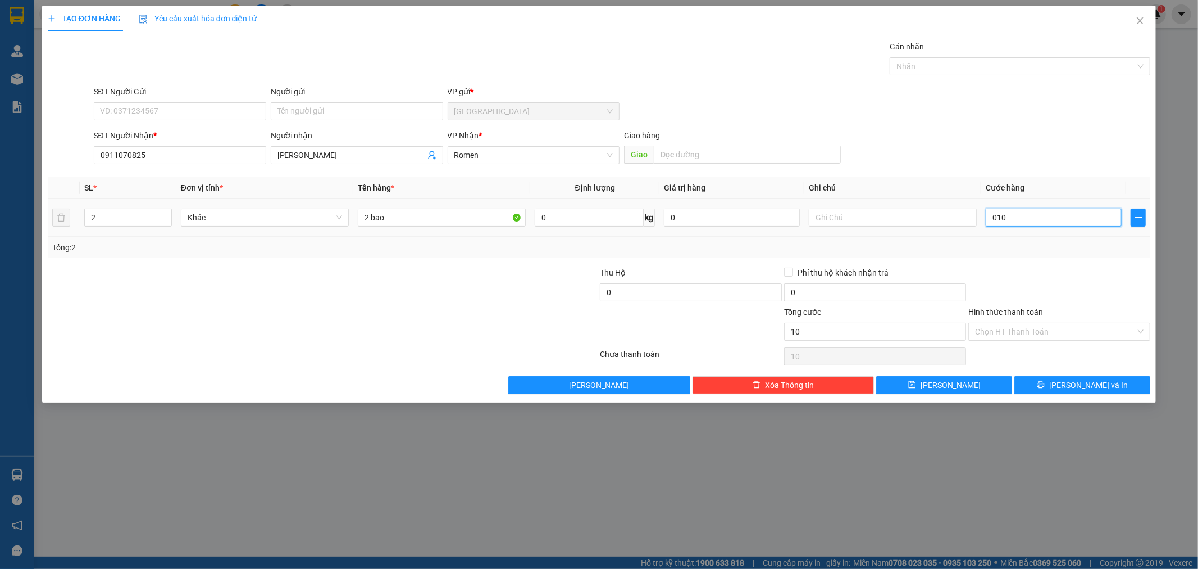
type input "100"
type input "100.000"
click at [1030, 234] on td "100.000" at bounding box center [1054, 218] width 145 height 38
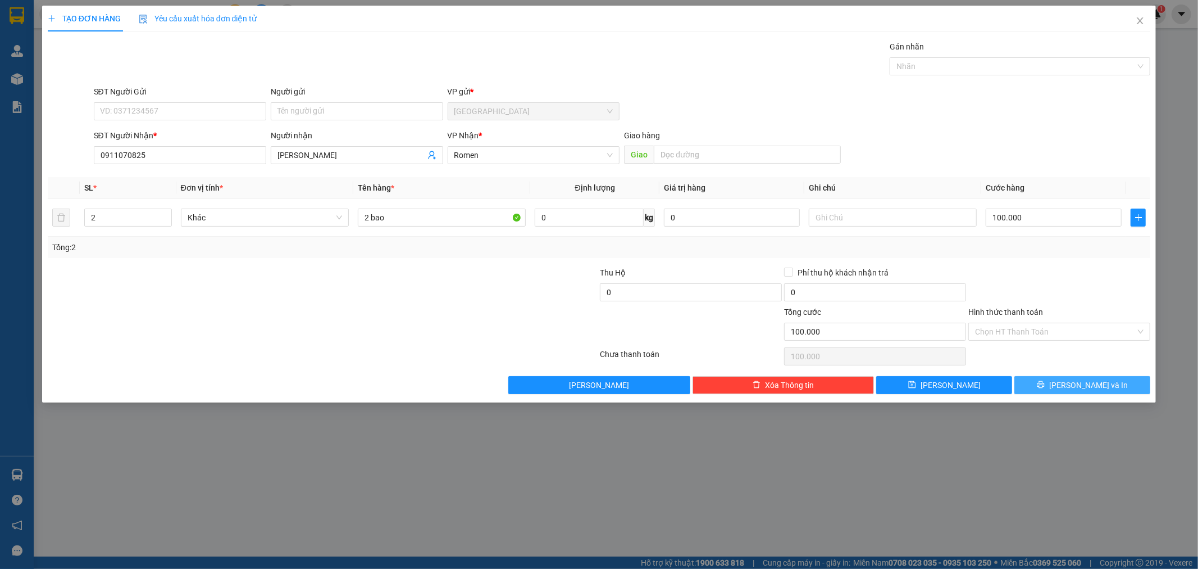
click at [1055, 383] on button "[PERSON_NAME] và In" at bounding box center [1083, 385] width 136 height 18
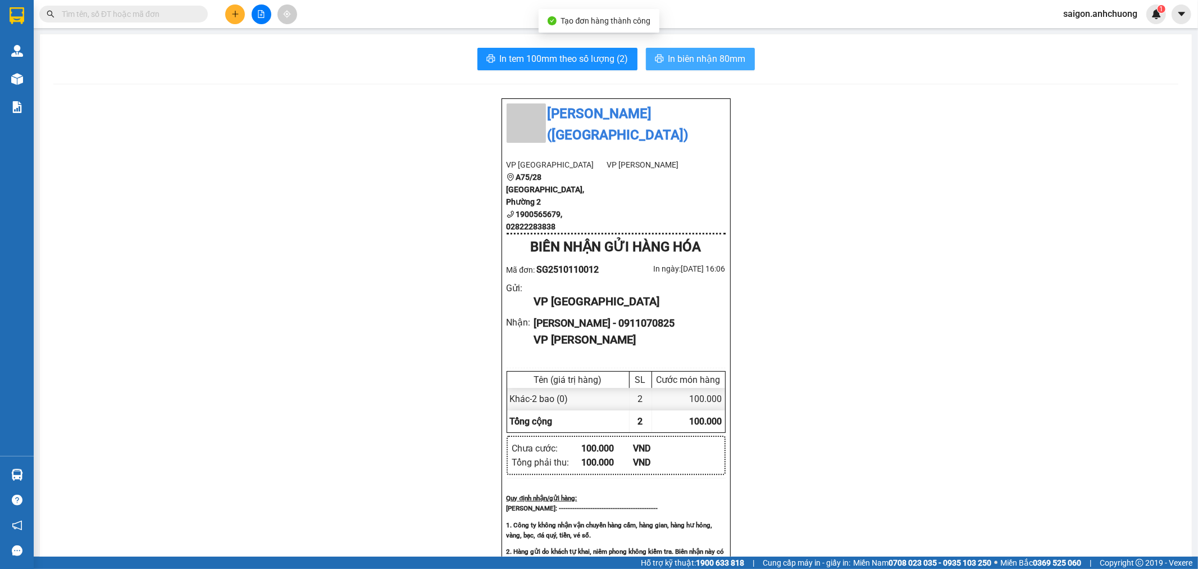
click at [724, 62] on span "In biên nhận 80mm" at bounding box center [708, 59] width 78 height 14
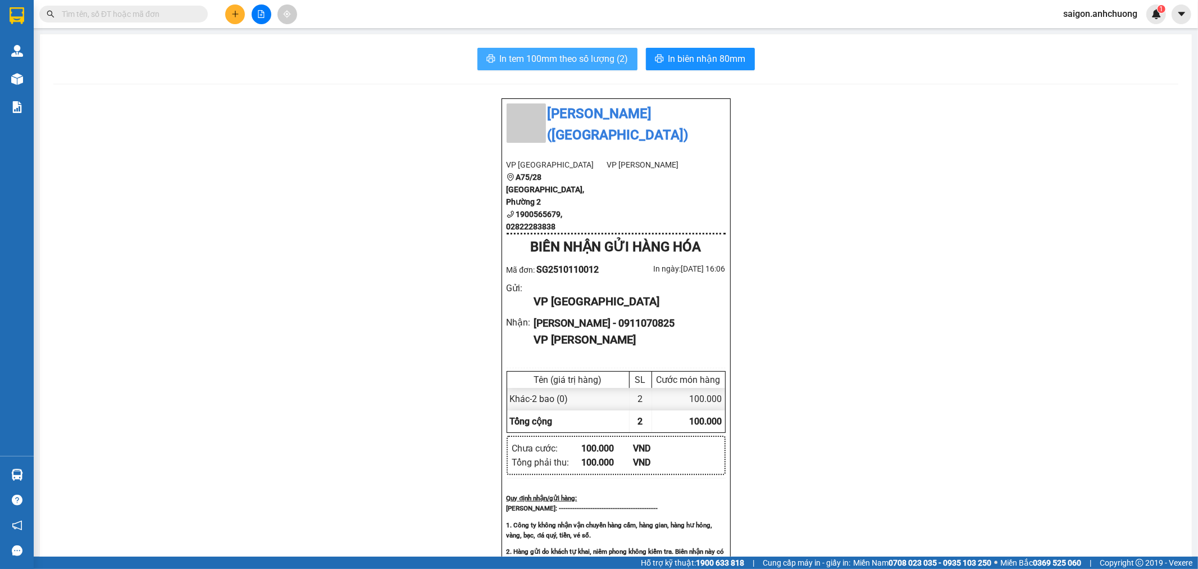
click at [569, 62] on span "In tem 100mm theo số lượng (2)" at bounding box center [564, 59] width 129 height 14
click at [237, 21] on button at bounding box center [235, 14] width 20 height 20
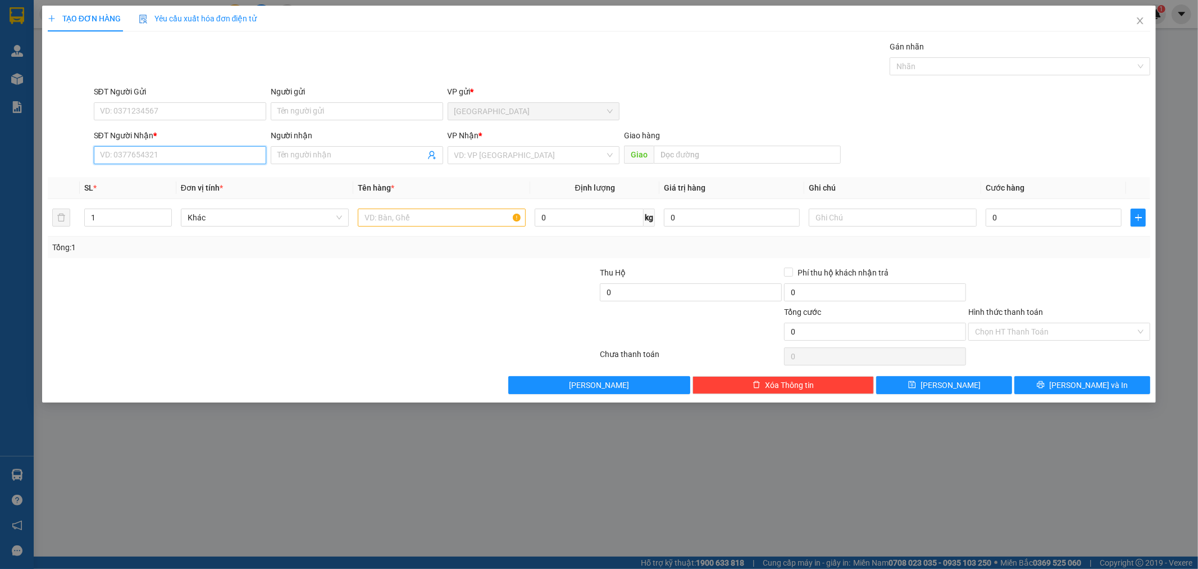
click at [176, 153] on input "SĐT Người Nhận *" at bounding box center [180, 155] width 172 height 18
type input "0393112078"
click at [212, 104] on input "SĐT Người Gửi" at bounding box center [180, 111] width 172 height 18
type input "0868273097"
click at [339, 151] on input "Người nhận" at bounding box center [352, 155] width 148 height 12
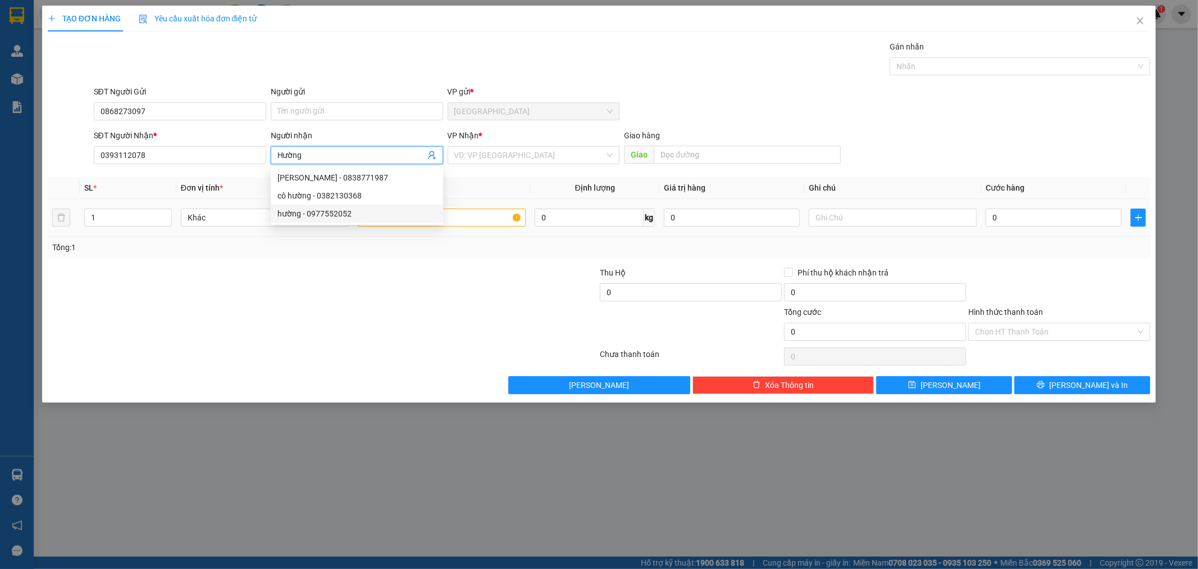
type input "Hường"
click at [485, 216] on input "text" at bounding box center [442, 217] width 168 height 18
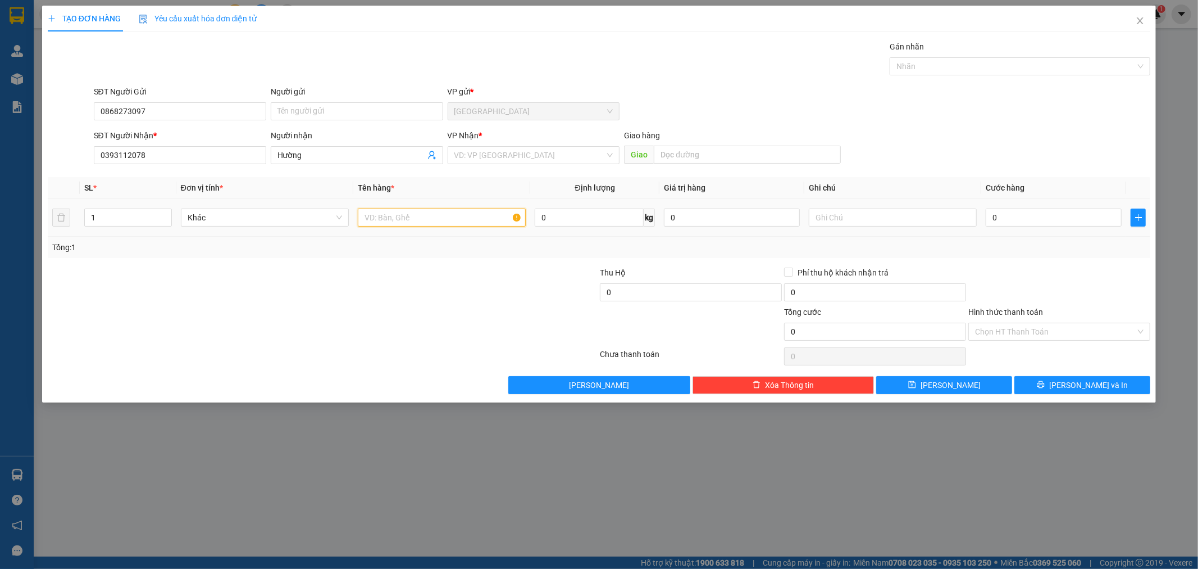
click at [485, 216] on input "text" at bounding box center [442, 217] width 168 height 18
type input "2"
type input "1 hộp CCCD"
click at [1037, 205] on td "0" at bounding box center [1054, 218] width 145 height 38
click at [1036, 216] on input "0" at bounding box center [1054, 217] width 136 height 18
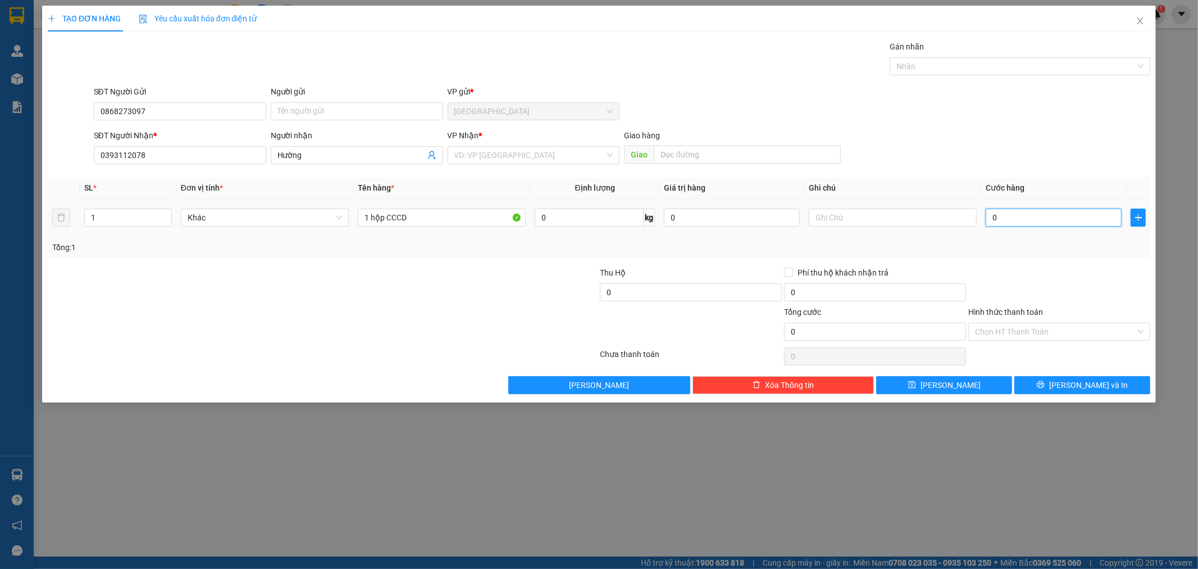
type input "3"
type input "30"
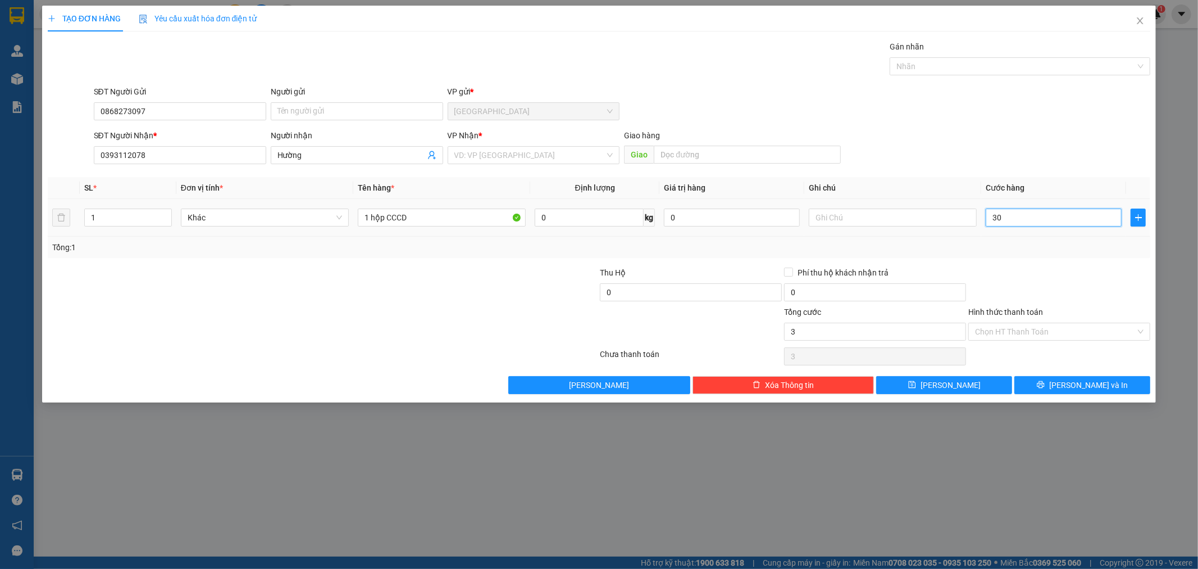
type input "30"
type input "30.000"
click at [1040, 260] on div "Transit Pickup Surcharge Ids Transit Deliver Surcharge Ids Transit Deliver Surc…" at bounding box center [600, 216] width 1104 height 353
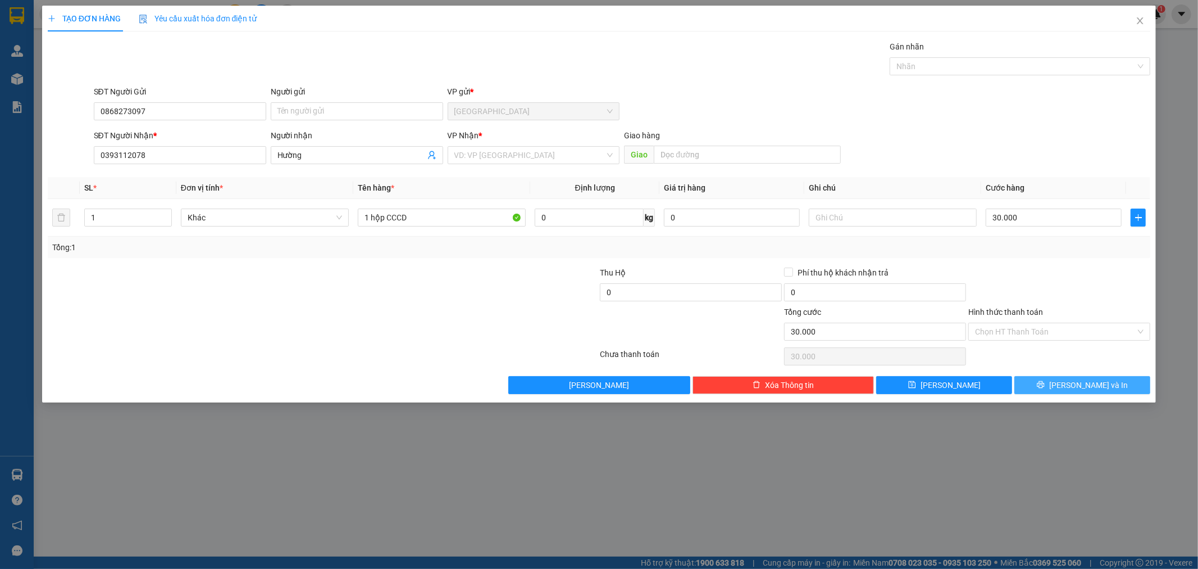
click at [1052, 384] on button "[PERSON_NAME] và In" at bounding box center [1083, 385] width 136 height 18
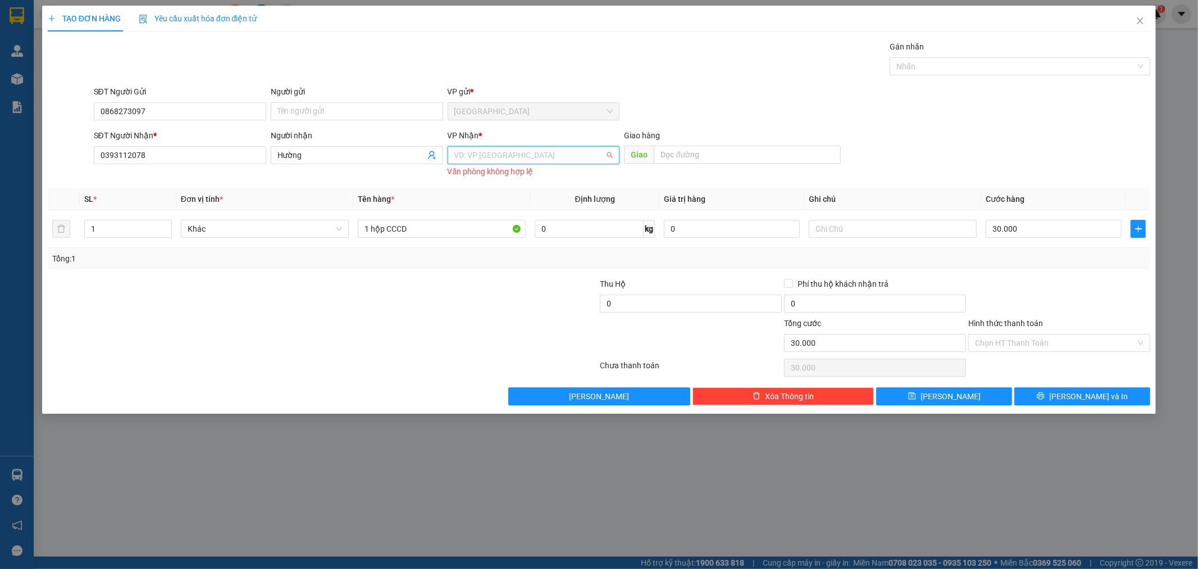
click at [531, 151] on input "search" at bounding box center [530, 155] width 151 height 17
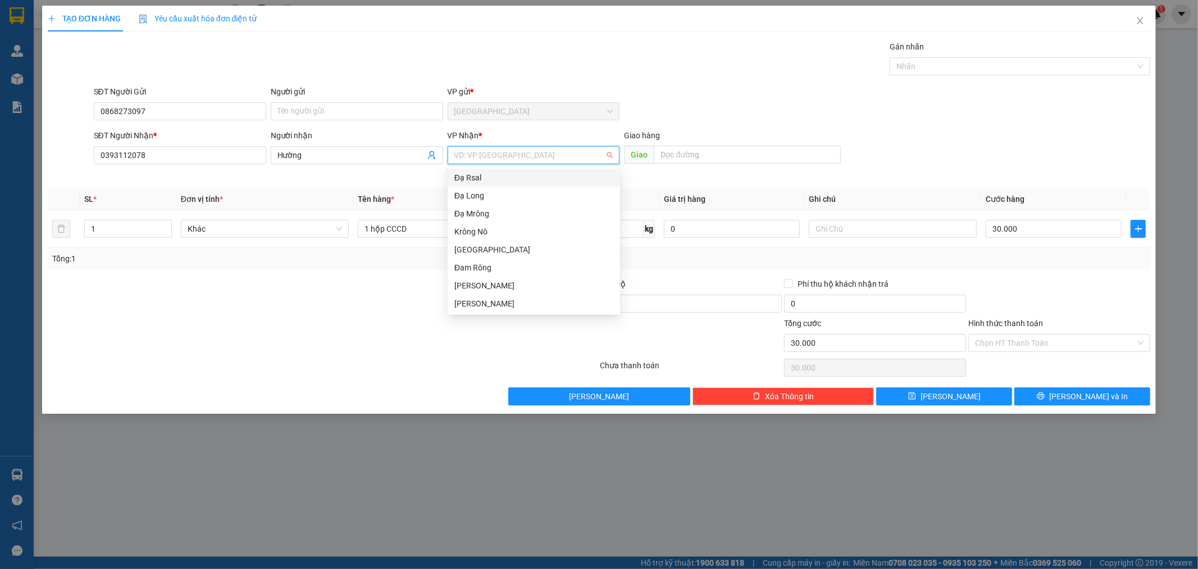
drag, startPoint x: 492, startPoint y: 176, endPoint x: 524, endPoint y: 164, distance: 34.0
click at [524, 164] on body "Kết quả tìm kiếm ( 0 ) Bộ lọc Ngày tạo đơn gần nhất No Data saigon.anhchuong 1 …" at bounding box center [599, 284] width 1198 height 569
type input "n"
click at [492, 214] on div "Krông Nô" at bounding box center [534, 213] width 159 height 12
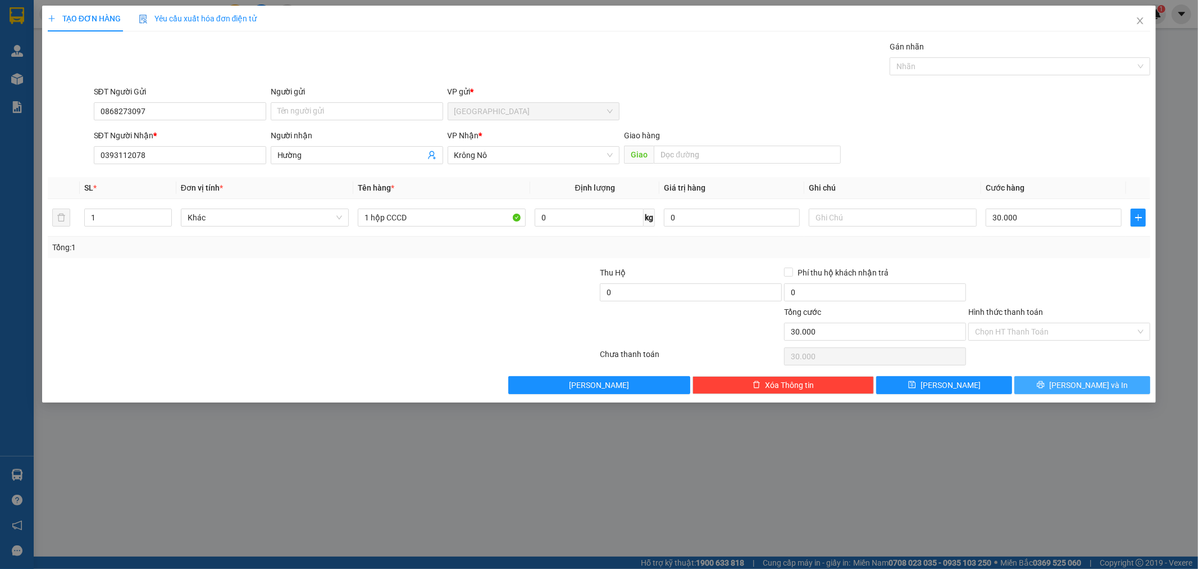
click at [1055, 384] on button "[PERSON_NAME] và In" at bounding box center [1083, 385] width 136 height 18
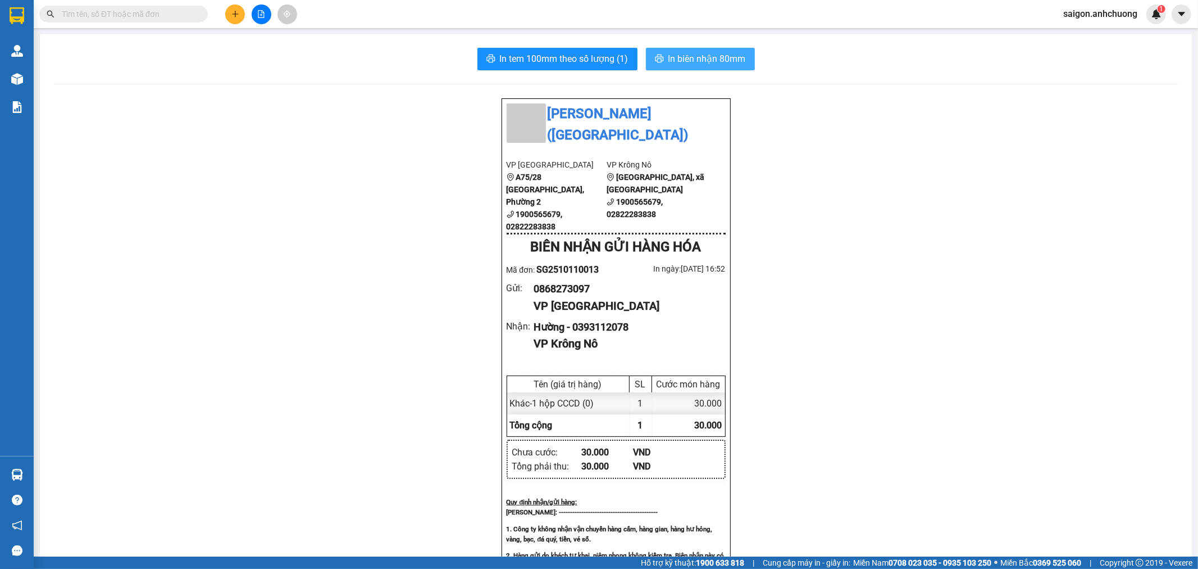
click at [706, 55] on span "In biên nhận 80mm" at bounding box center [708, 59] width 78 height 14
click at [596, 59] on span "In tem 100mm theo số lượng (1)" at bounding box center [564, 59] width 129 height 14
click at [237, 19] on button at bounding box center [235, 14] width 20 height 20
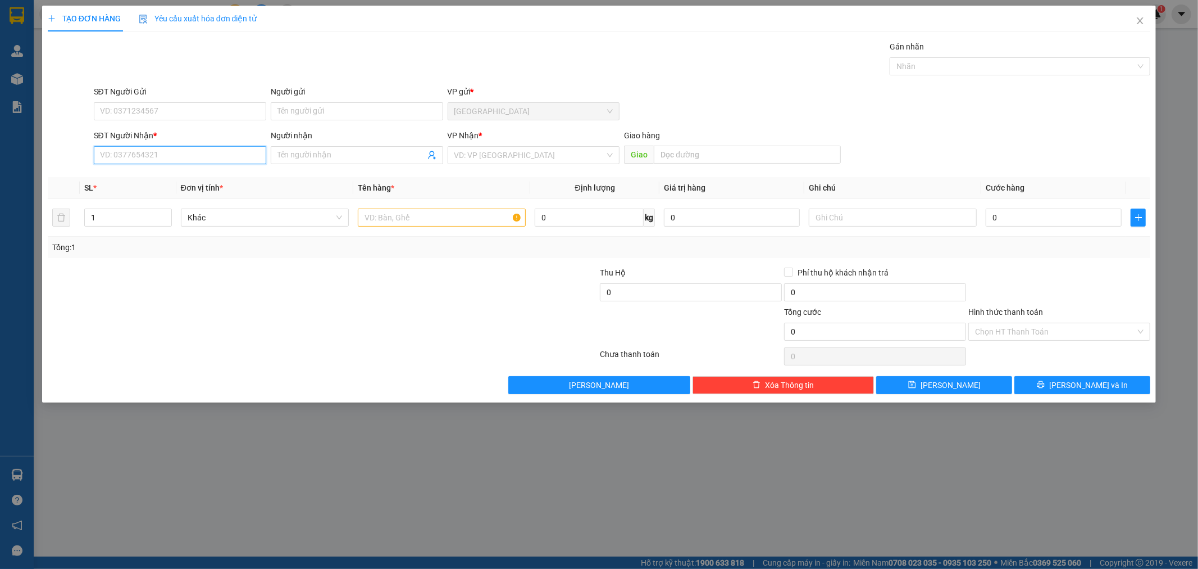
click at [226, 161] on input "SĐT Người Nhận *" at bounding box center [180, 155] width 172 height 18
type input "0988936694"
click at [197, 175] on div "0988936694 - [PERSON_NAME]" at bounding box center [180, 177] width 159 height 12
type input "quỳnh"
type input "0988936694"
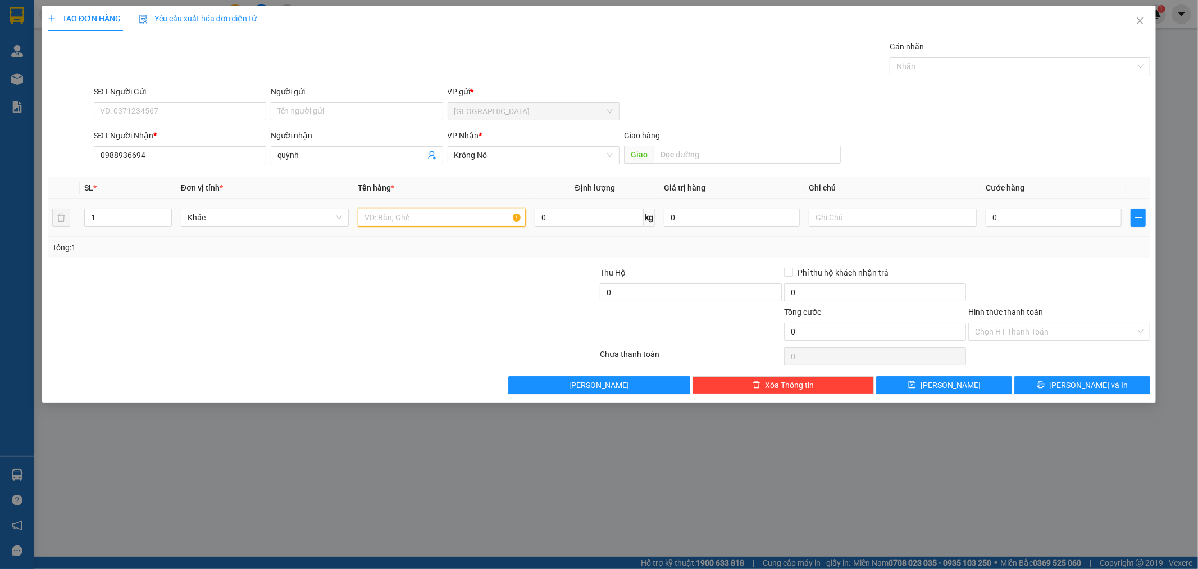
click at [429, 221] on input "text" at bounding box center [442, 217] width 168 height 18
type input "2 bao sắt"
click at [167, 211] on span "up" at bounding box center [165, 214] width 7 height 7
click at [1100, 391] on button "[PERSON_NAME] và In" at bounding box center [1083, 385] width 136 height 18
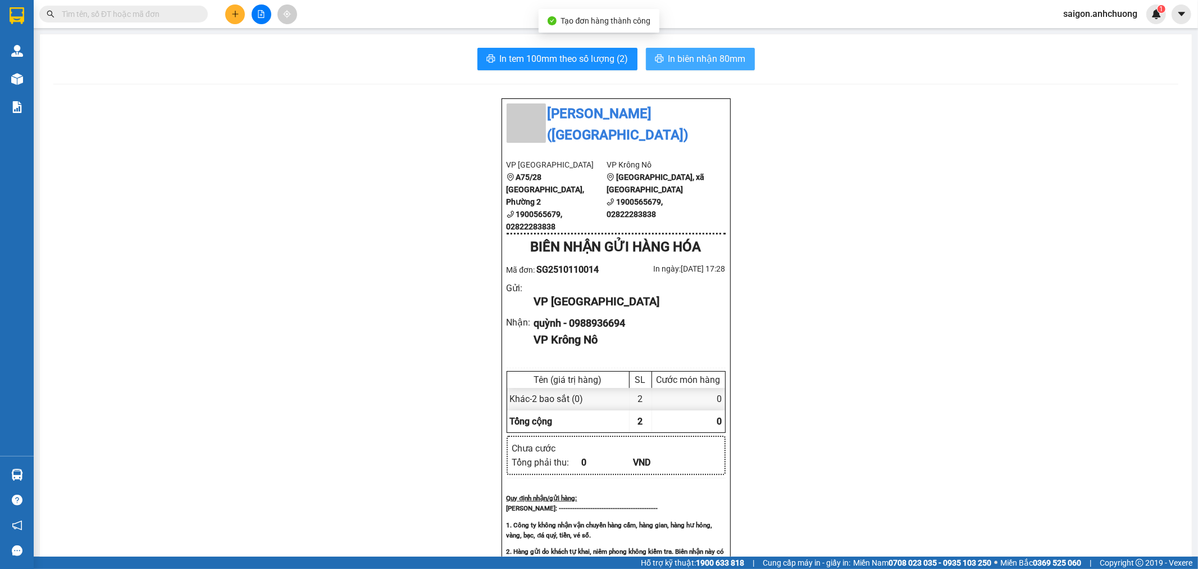
click at [669, 48] on button "In biên nhận 80mm" at bounding box center [700, 59] width 109 height 22
click at [226, 17] on button at bounding box center [235, 14] width 20 height 20
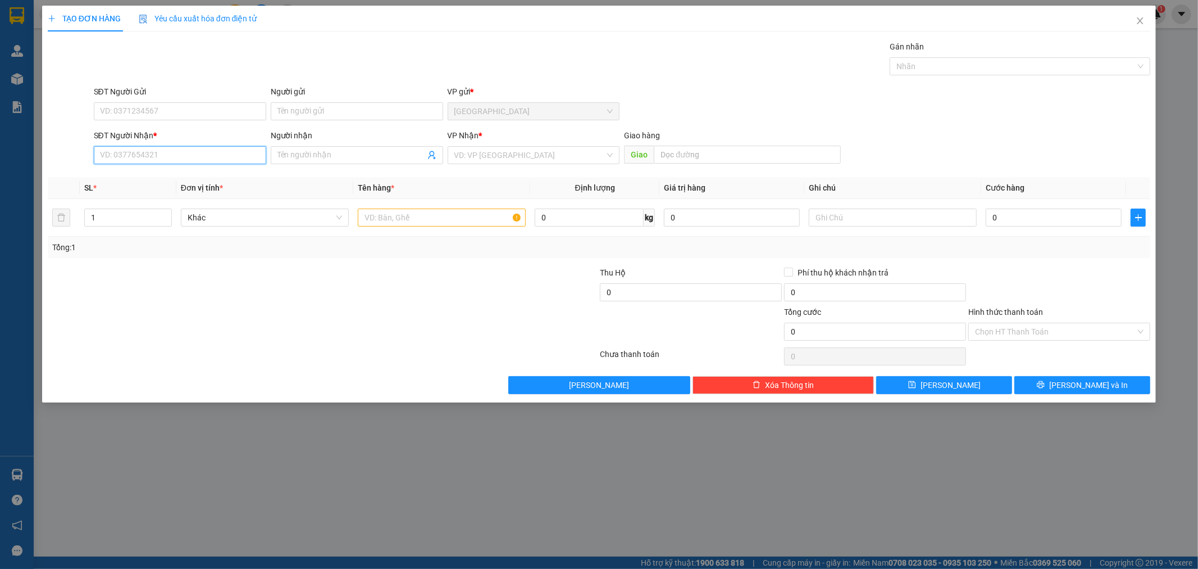
click at [220, 153] on input "SĐT Người Nhận *" at bounding box center [180, 155] width 172 height 18
type input "0796550905"
click at [214, 176] on div "0796550905 - viễn" at bounding box center [180, 177] width 159 height 12
type input "viễn"
type input "ut viet"
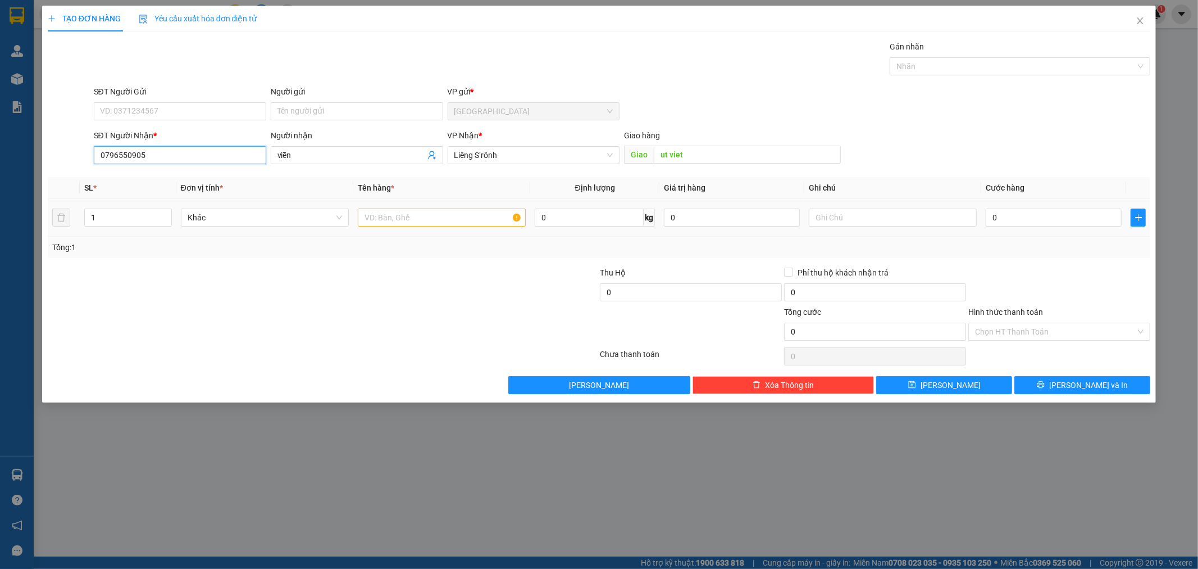
type input "0796550905"
click at [426, 215] on input "text" at bounding box center [442, 217] width 168 height 18
type input "1 bọc trắng"
click at [1036, 212] on input "0" at bounding box center [1054, 217] width 136 height 18
type input "5"
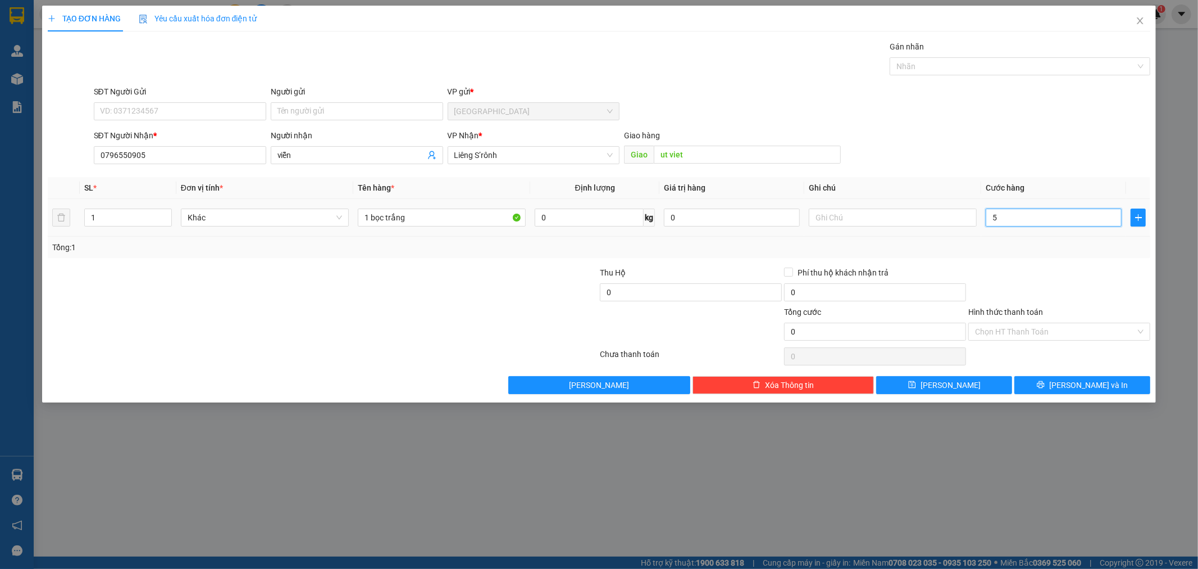
type input "5"
type input "50"
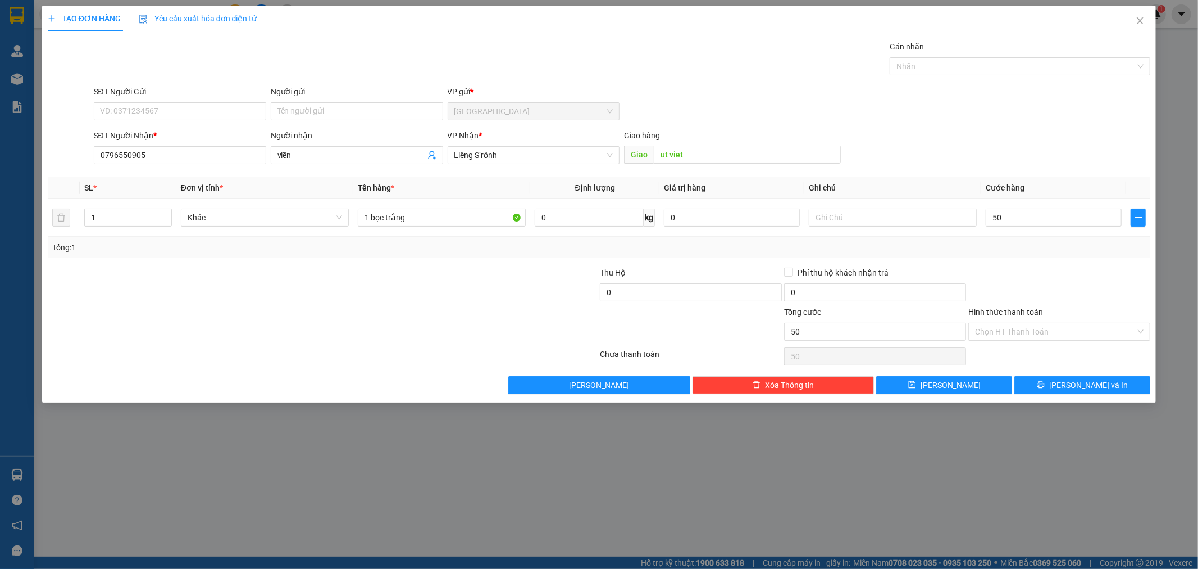
type input "50.000"
click at [1033, 276] on div at bounding box center [1060, 285] width 184 height 39
click at [1082, 332] on input "Hình thức thanh toán" at bounding box center [1055, 331] width 161 height 17
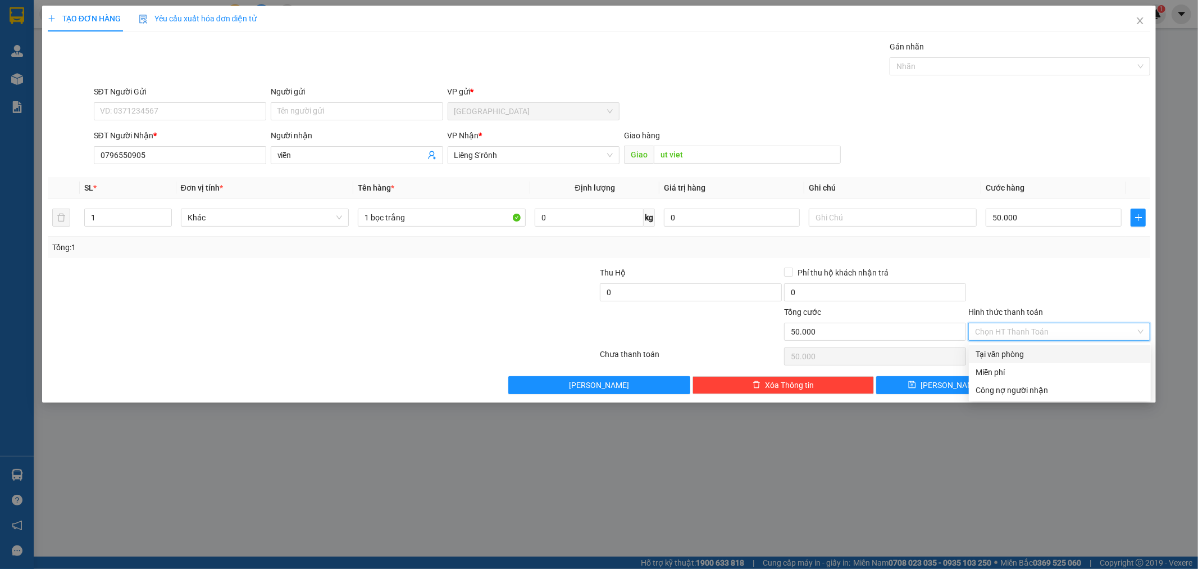
click at [1023, 353] on div "Tại văn phòng" at bounding box center [1060, 354] width 169 height 12
type input "0"
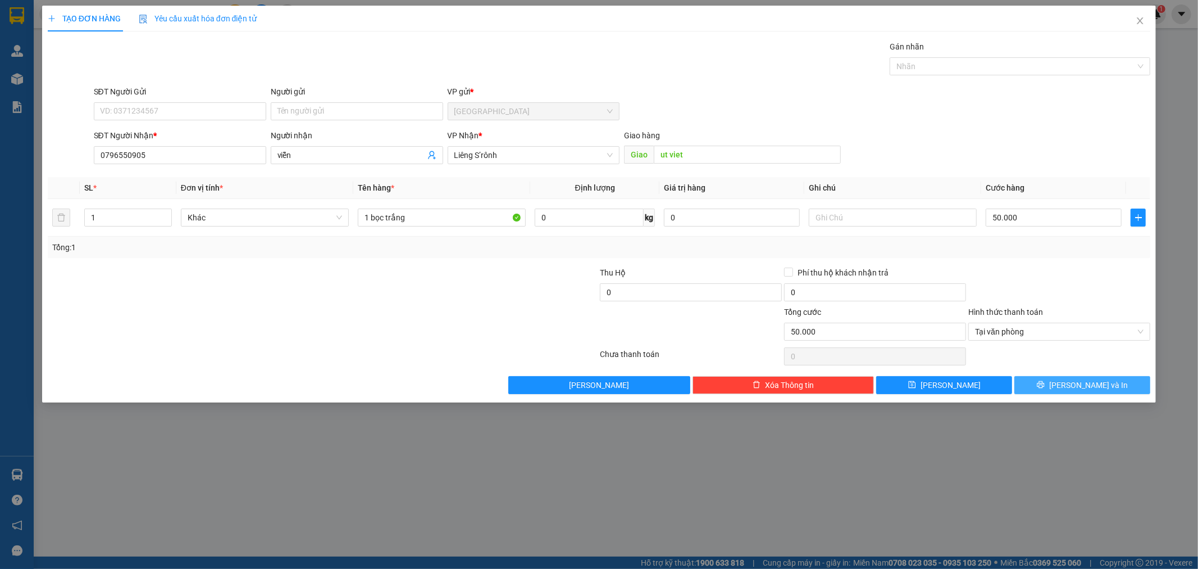
click at [1074, 385] on span "[PERSON_NAME] và In" at bounding box center [1089, 385] width 79 height 12
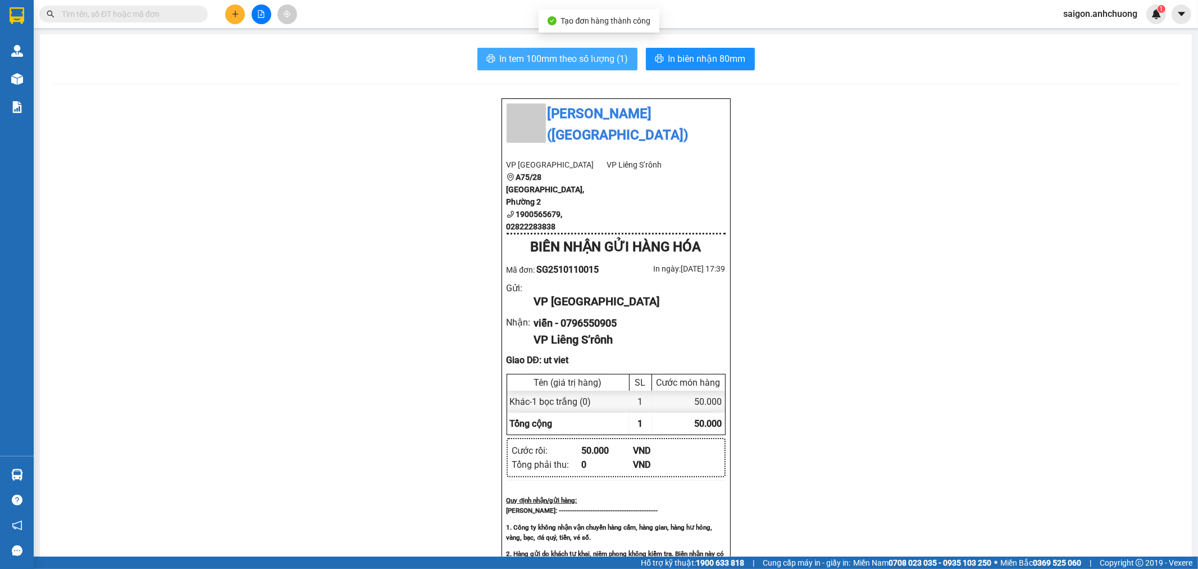
click at [569, 62] on span "In tem 100mm theo số lượng (1)" at bounding box center [564, 59] width 129 height 14
click at [234, 9] on button at bounding box center [235, 14] width 20 height 20
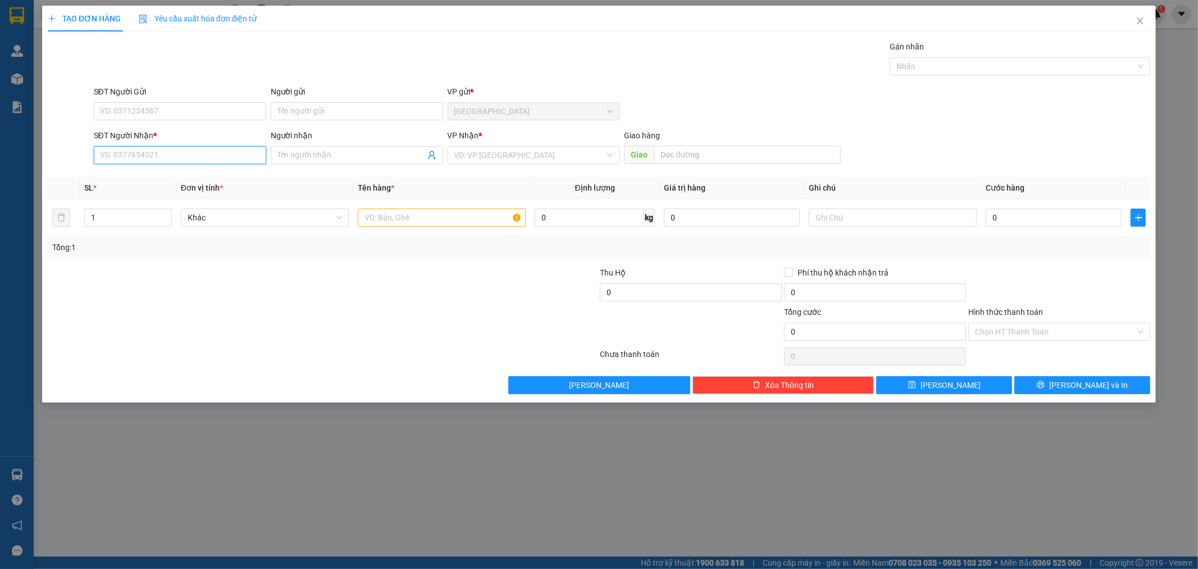
click at [172, 158] on input "SĐT Người Nhận *" at bounding box center [180, 155] width 172 height 18
type input "0"
type input "0354455783"
click at [340, 163] on span at bounding box center [357, 155] width 172 height 18
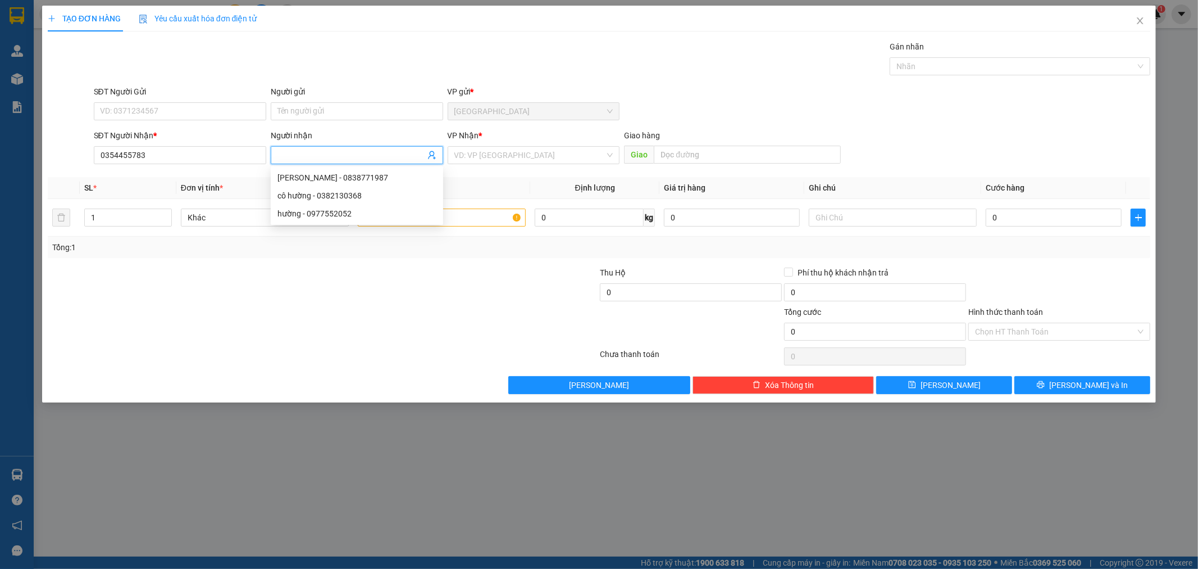
click at [345, 152] on input "Người nhận" at bounding box center [352, 155] width 148 height 12
type input "D"
type input "Để"
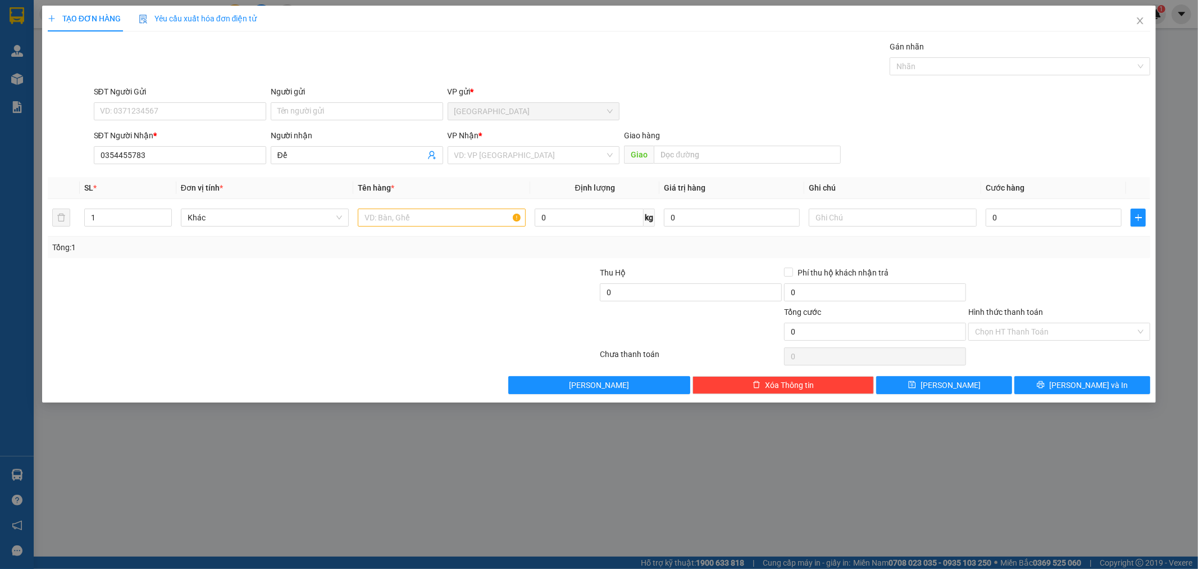
click at [528, 145] on div "VP Nhận *" at bounding box center [534, 137] width 172 height 17
click at [527, 154] on input "search" at bounding box center [530, 155] width 151 height 17
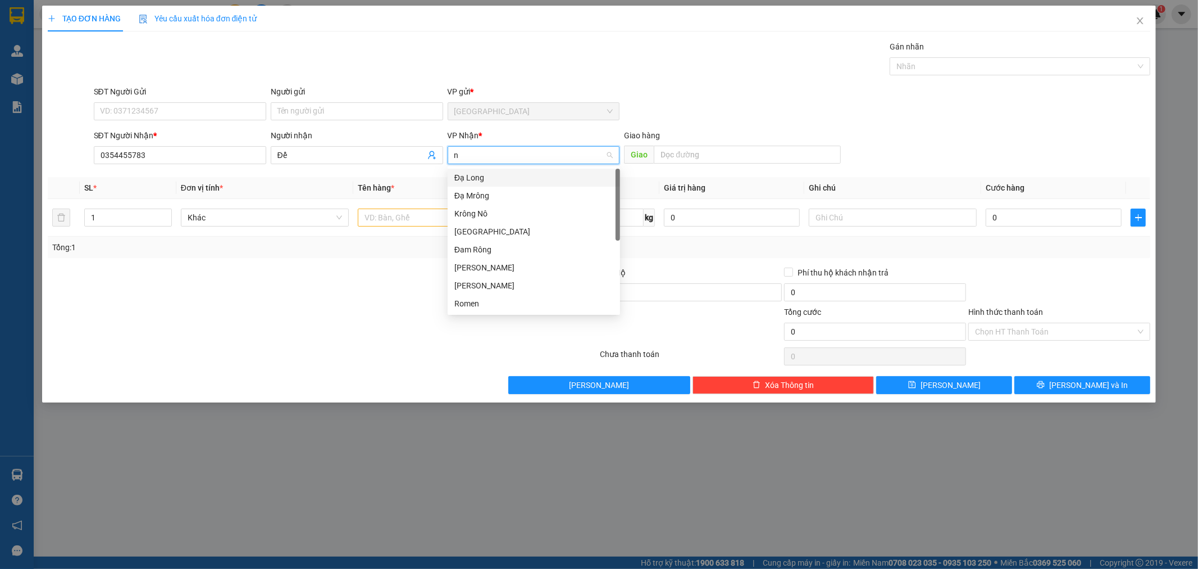
type input "no"
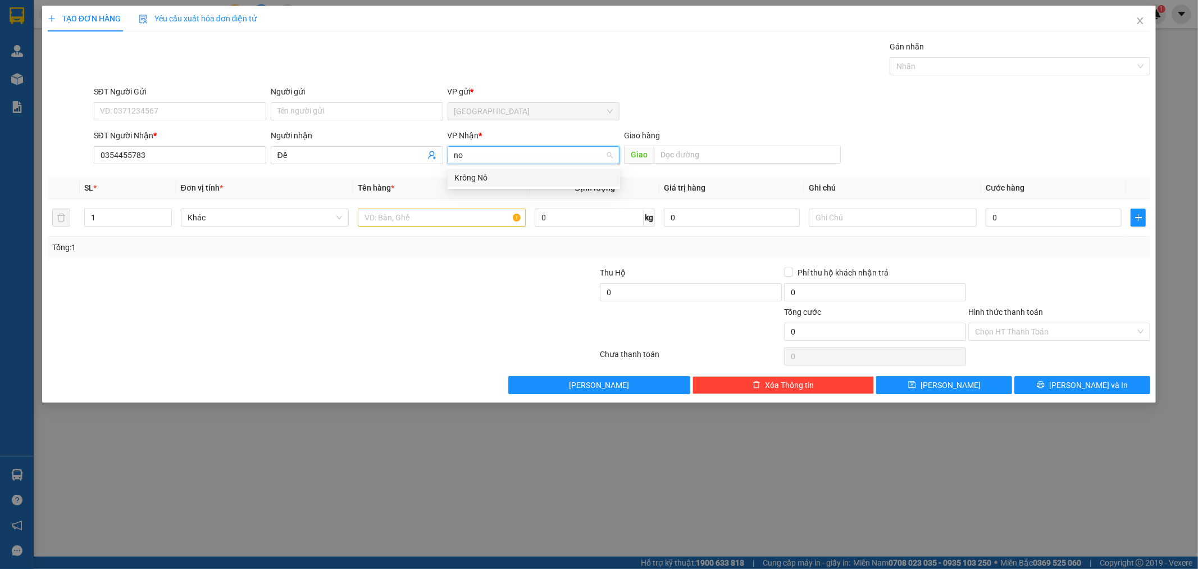
click at [515, 180] on div "Krông Nô" at bounding box center [534, 177] width 159 height 12
click at [707, 159] on input "text" at bounding box center [747, 155] width 187 height 18
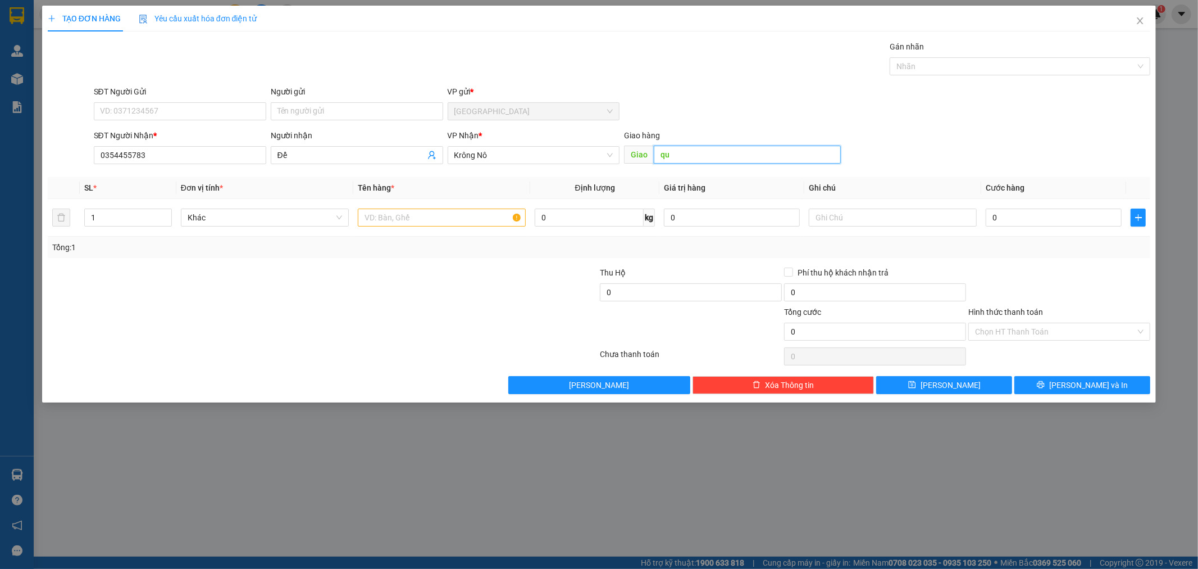
type input "q"
type input "[GEOGRAPHIC_DATA]"
click at [430, 212] on input "text" at bounding box center [442, 217] width 168 height 18
type input "1 kiện vàng"
click at [1021, 215] on input "0" at bounding box center [1054, 217] width 136 height 18
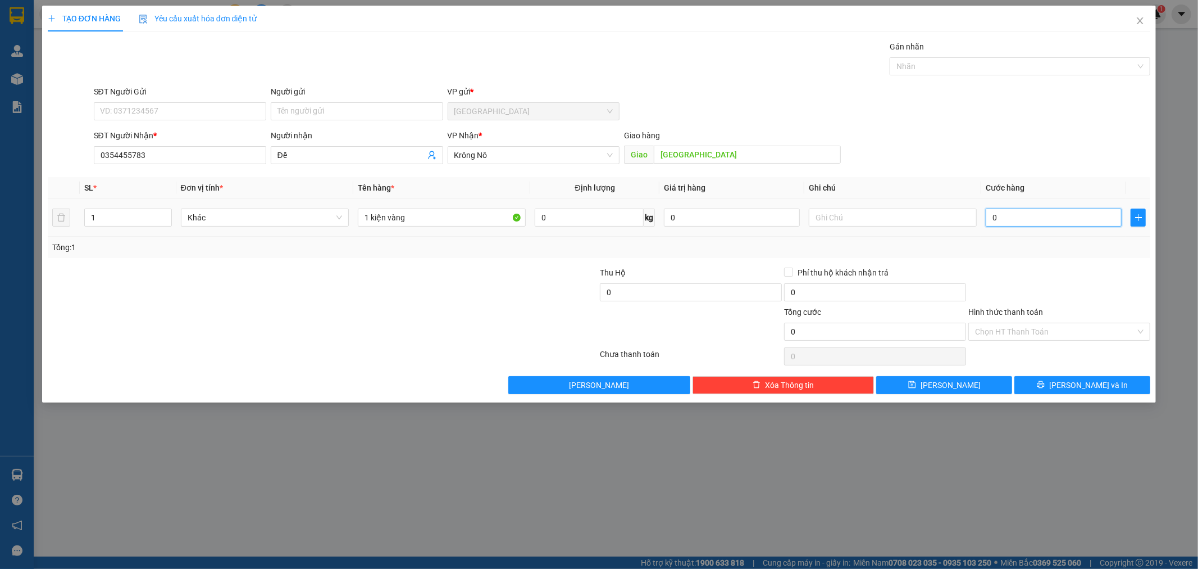
click at [1020, 217] on input "0" at bounding box center [1054, 217] width 136 height 18
type input "5"
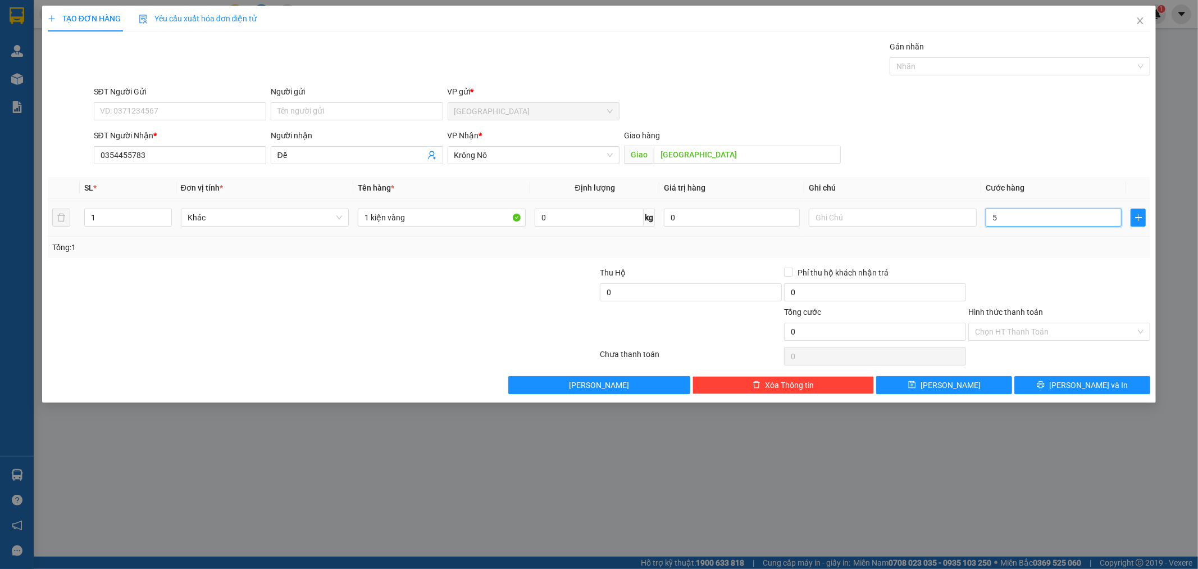
type input "5"
type input "50"
type input "50.000"
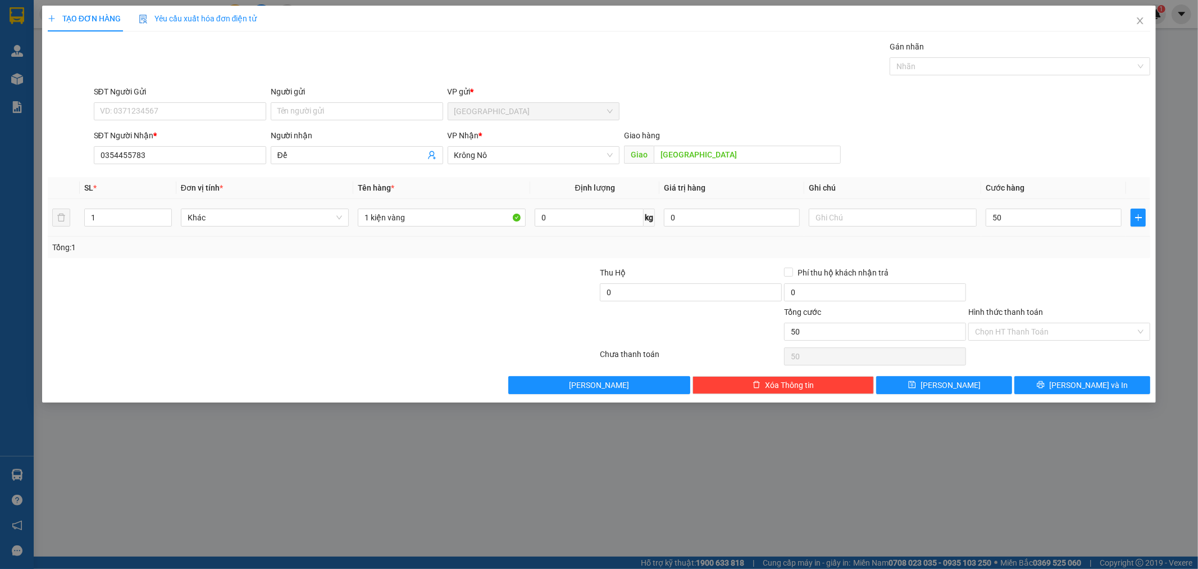
type input "50.000"
click at [1030, 249] on div "Tổng: 1" at bounding box center [599, 247] width 1095 height 12
click at [1045, 380] on button "[PERSON_NAME] và In" at bounding box center [1083, 385] width 136 height 18
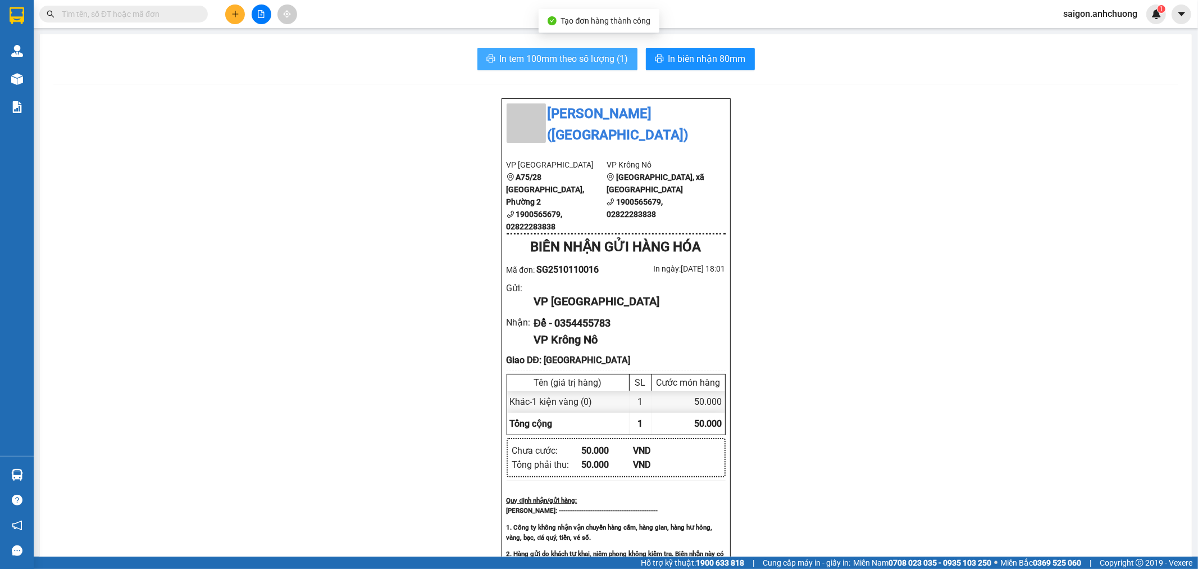
click at [615, 61] on span "In tem 100mm theo số lượng (1)" at bounding box center [564, 59] width 129 height 14
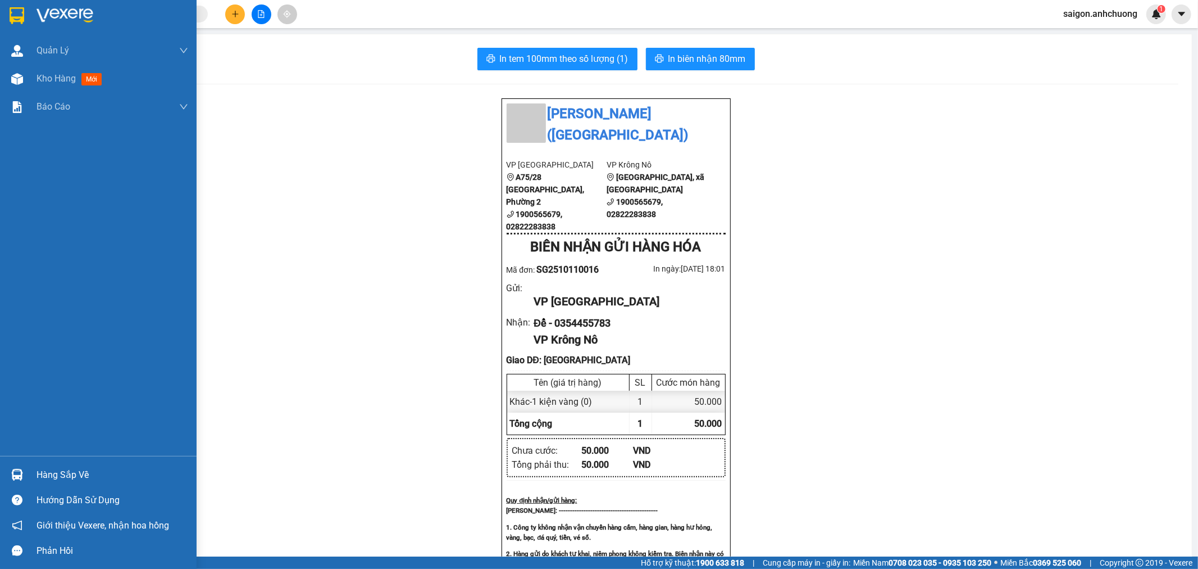
click at [34, 13] on div at bounding box center [98, 18] width 197 height 37
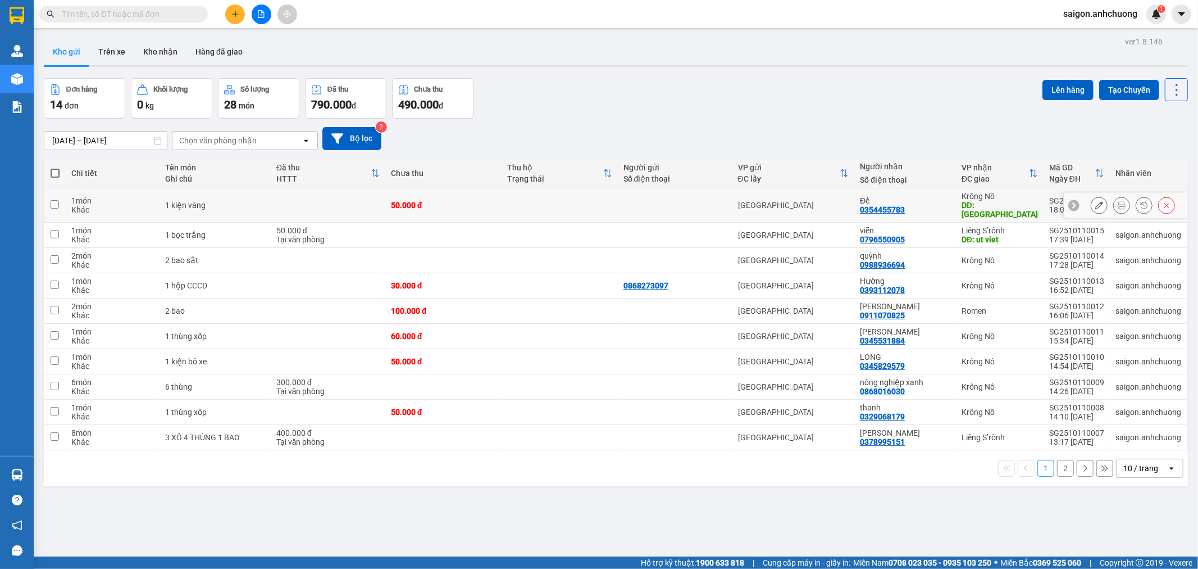
click at [824, 201] on div "[GEOGRAPHIC_DATA]" at bounding box center [793, 205] width 111 height 9
checkbox input "true"
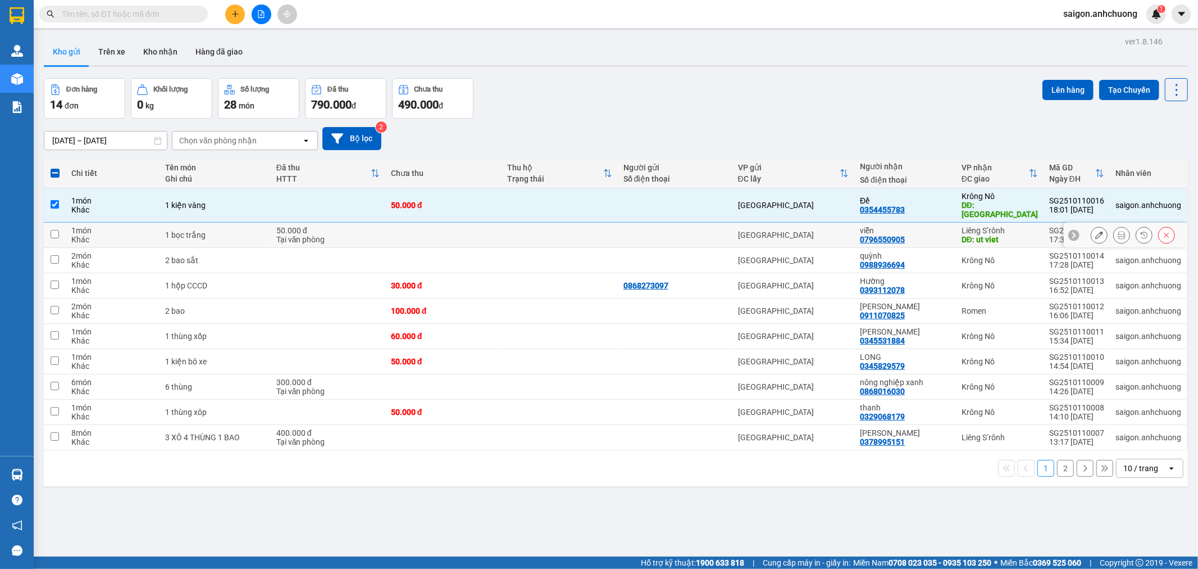
click at [822, 230] on div "[GEOGRAPHIC_DATA]" at bounding box center [793, 234] width 111 height 9
checkbox input "true"
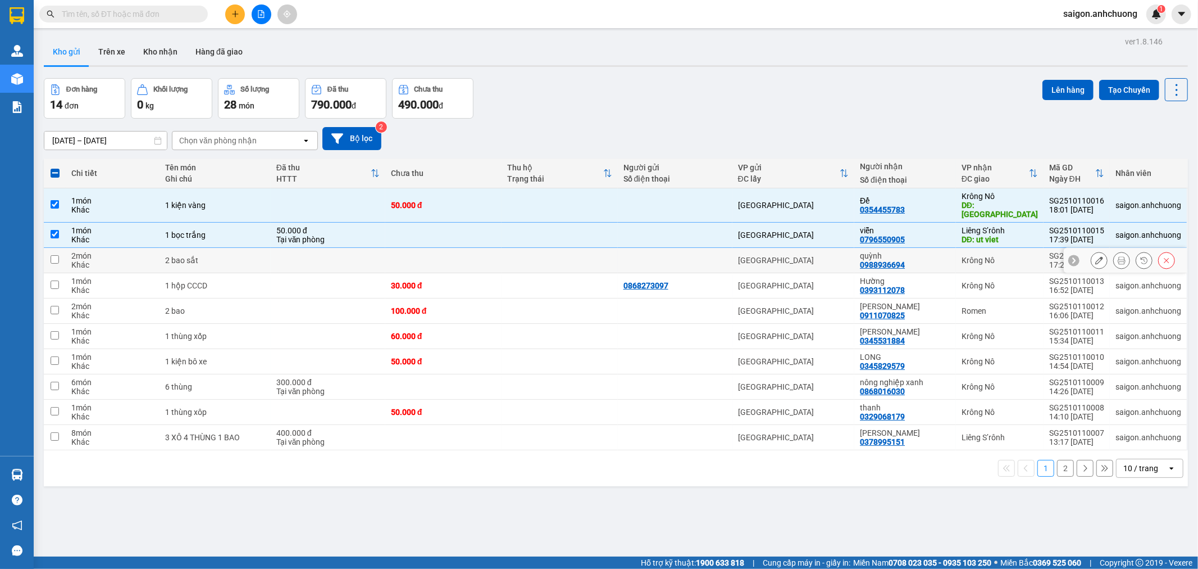
click at [824, 248] on td "[GEOGRAPHIC_DATA]" at bounding box center [794, 260] width 122 height 25
checkbox input "true"
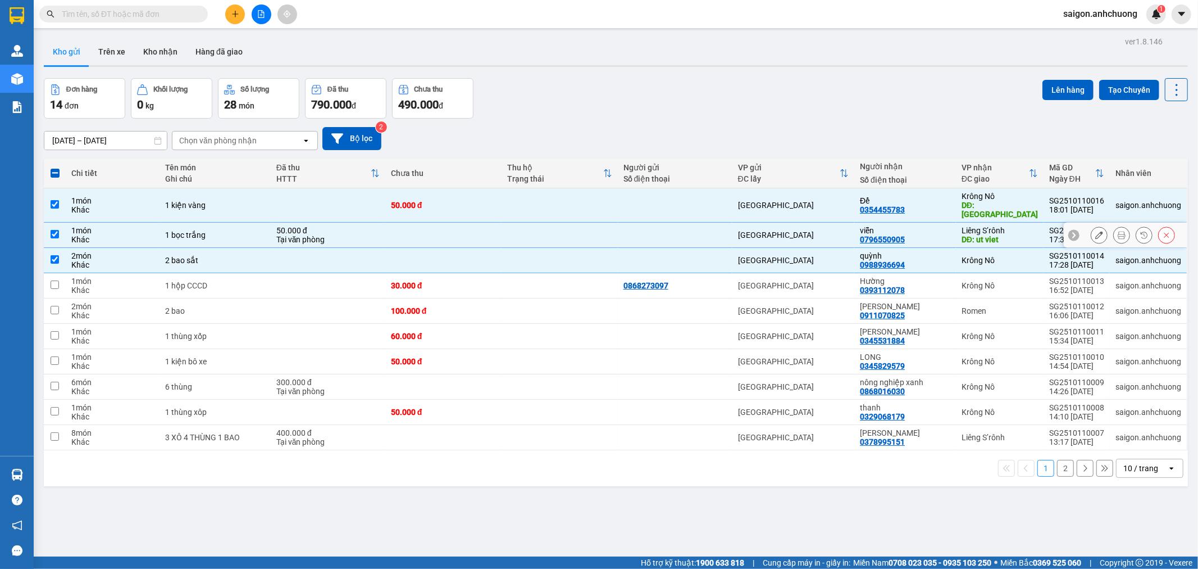
drag, startPoint x: 823, startPoint y: 228, endPoint x: 821, endPoint y: 195, distance: 32.6
click at [823, 230] on div "[GEOGRAPHIC_DATA]" at bounding box center [793, 234] width 111 height 9
checkbox input "false"
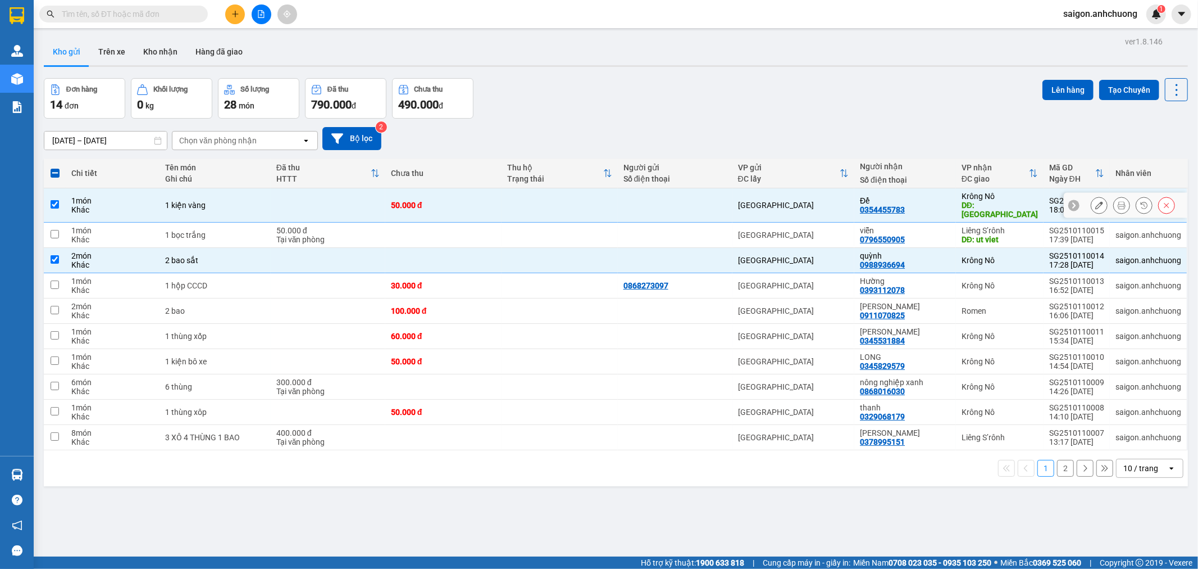
click at [821, 195] on td "[GEOGRAPHIC_DATA]" at bounding box center [794, 205] width 122 height 34
checkbox input "false"
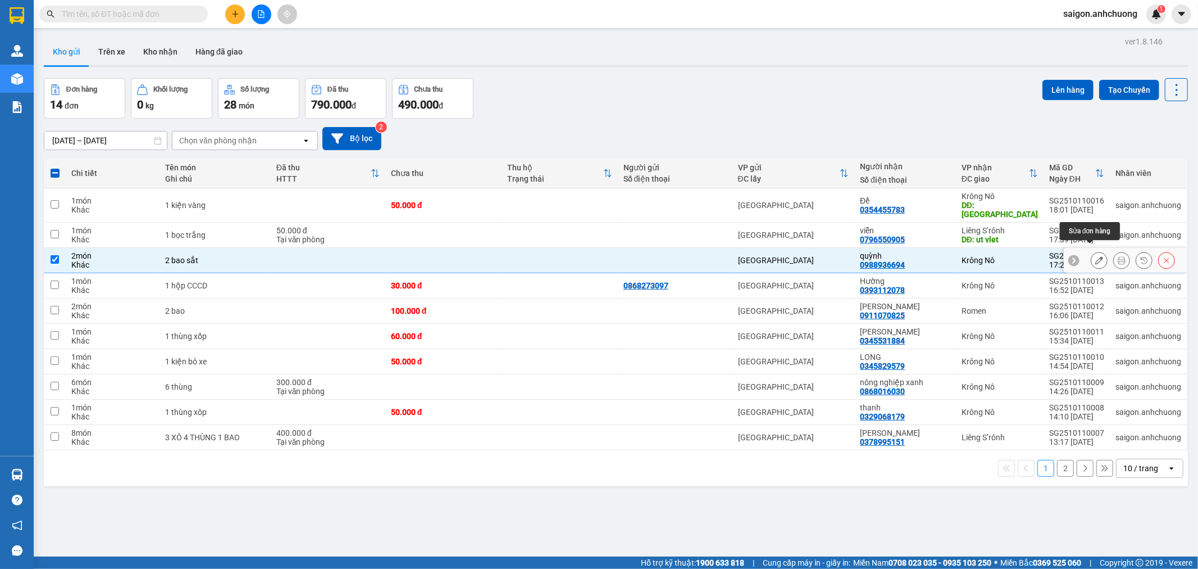
click at [1096, 256] on icon at bounding box center [1100, 260] width 8 height 8
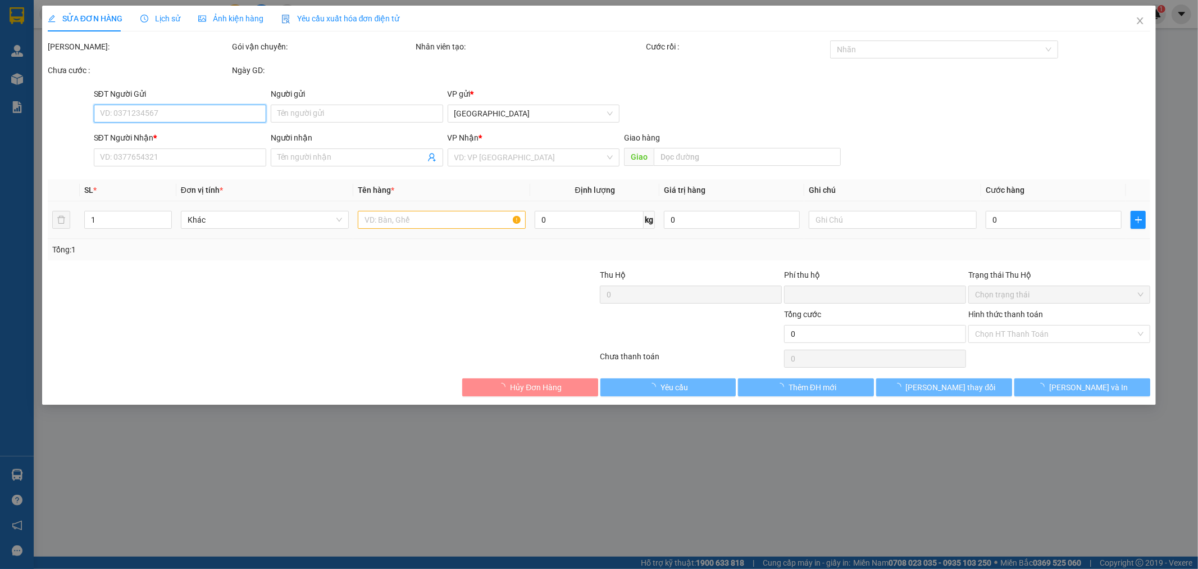
type input "0988936694"
type input "quỳnh"
type input "0"
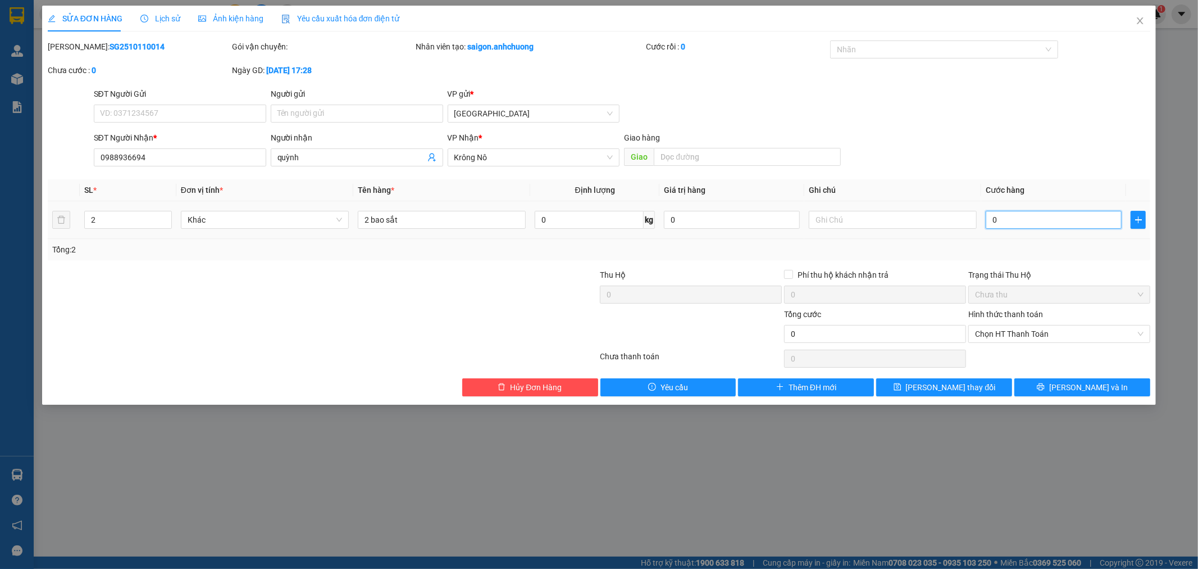
click at [1097, 217] on input "0" at bounding box center [1054, 220] width 136 height 18
click at [1111, 257] on div "Tổng: 2" at bounding box center [600, 249] width 1104 height 21
click at [1052, 387] on button "[PERSON_NAME] và In" at bounding box center [1083, 387] width 136 height 18
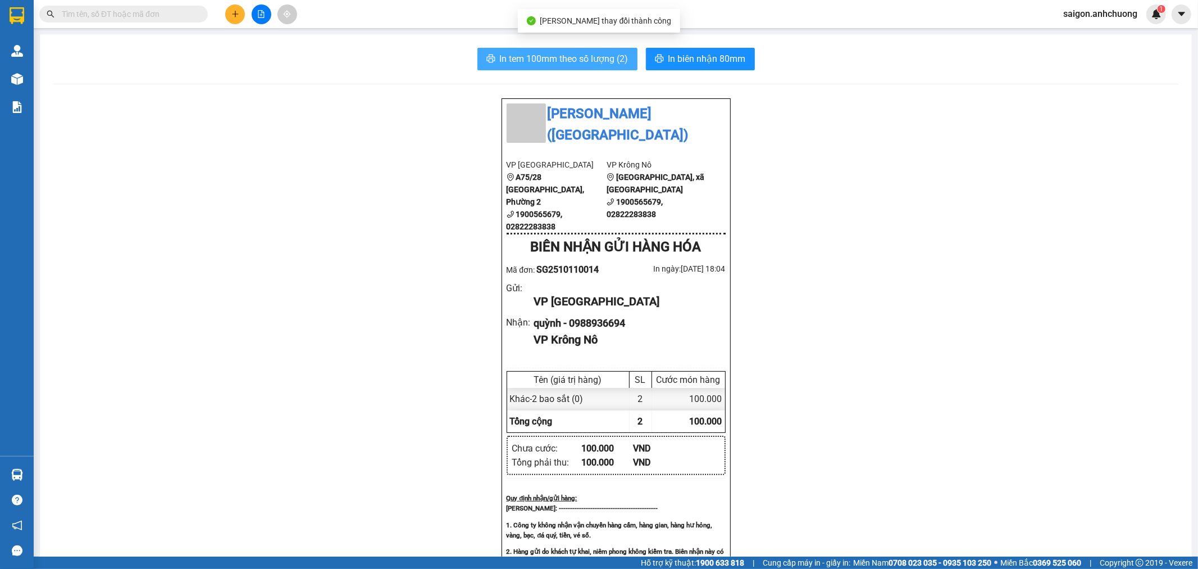
click at [543, 60] on span "In tem 100mm theo số lượng (2)" at bounding box center [564, 59] width 129 height 14
